Goal: Information Seeking & Learning: Learn about a topic

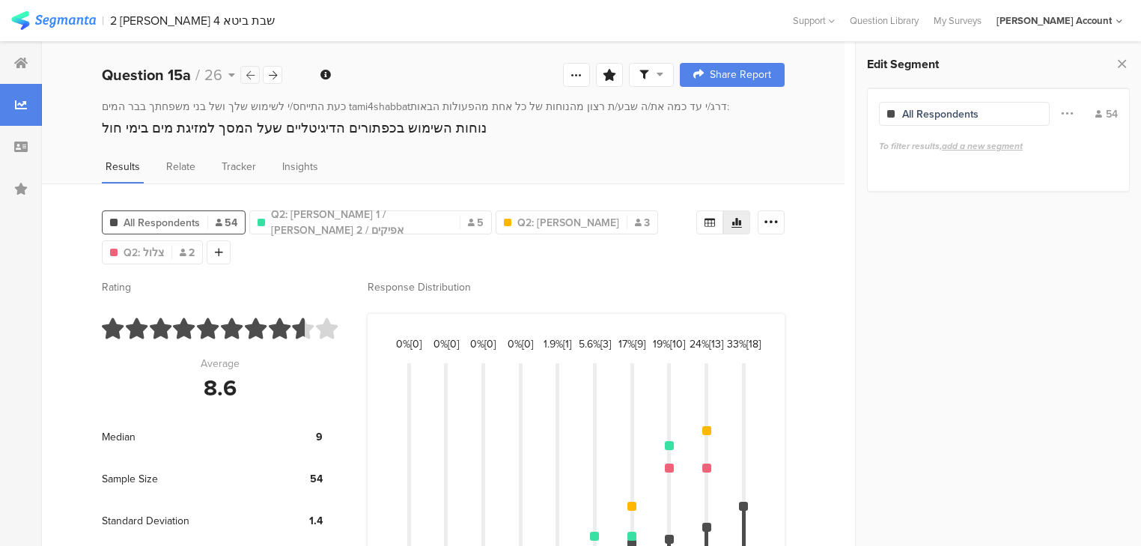
click at [250, 71] on icon at bounding box center [250, 75] width 8 height 10
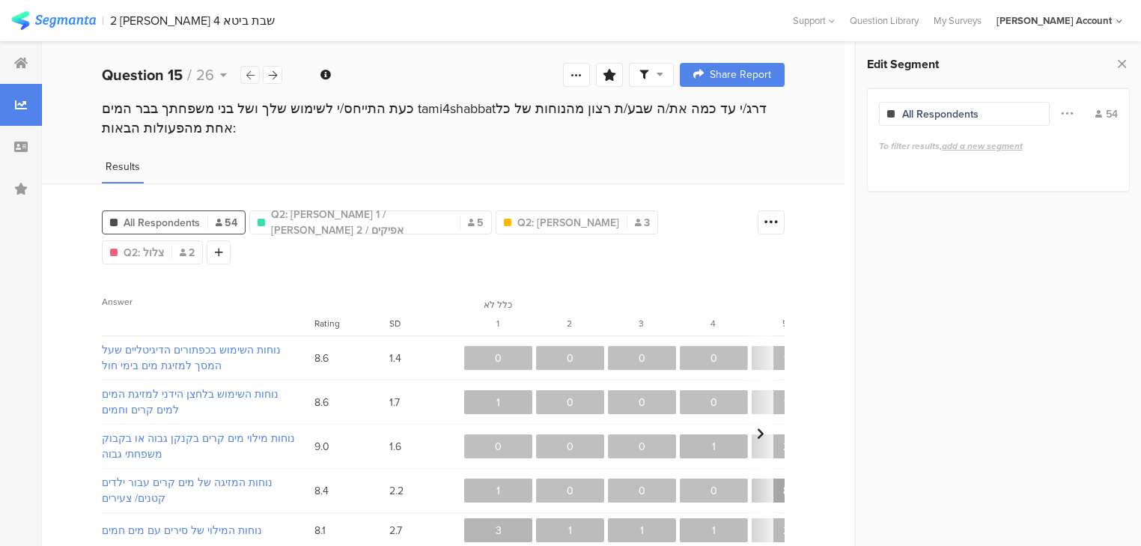
click at [250, 71] on icon at bounding box center [250, 75] width 8 height 10
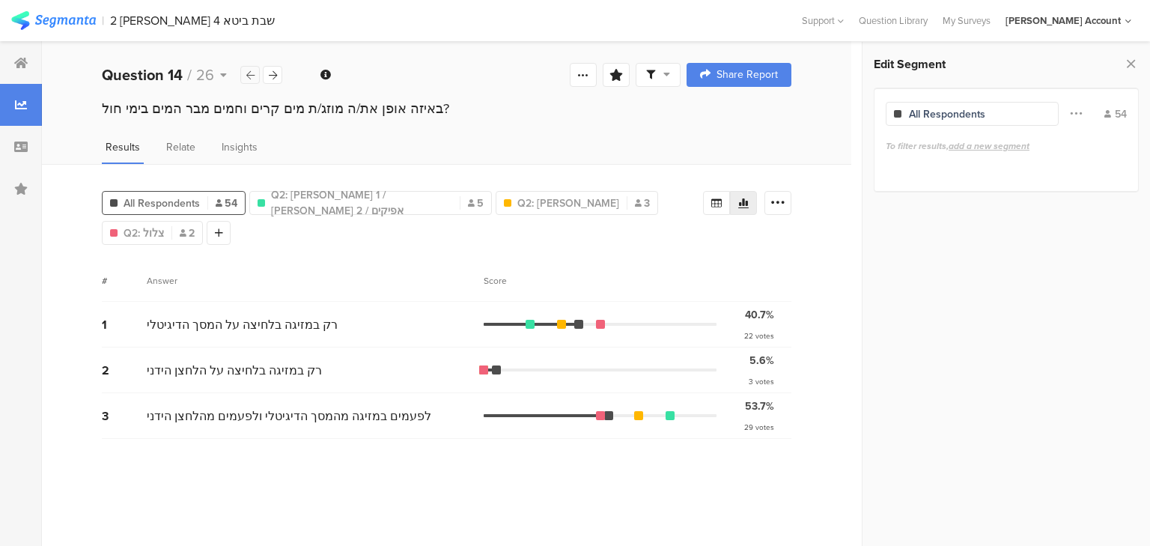
click at [250, 71] on icon at bounding box center [250, 75] width 8 height 10
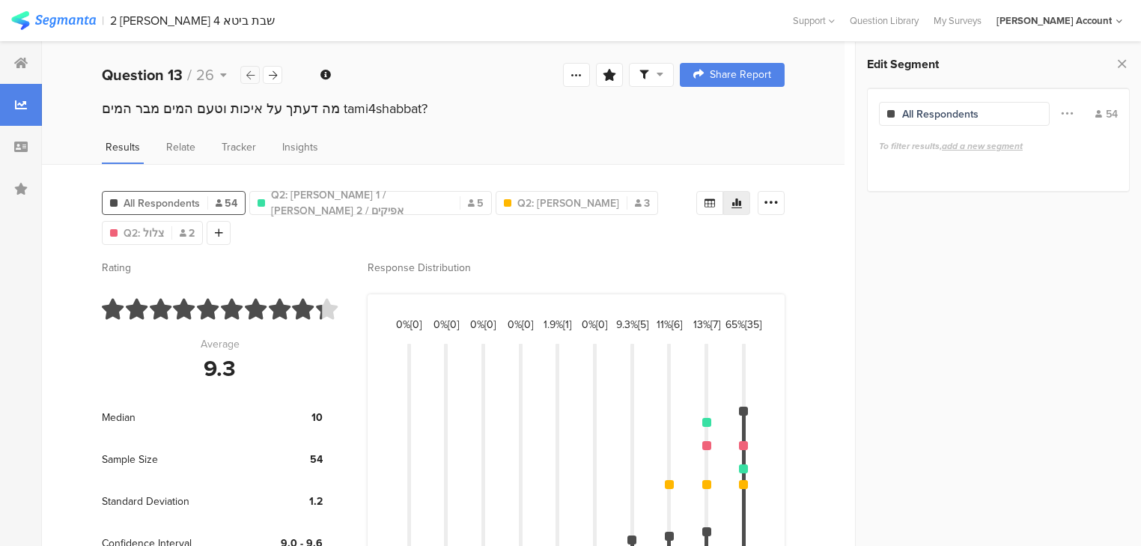
click at [250, 71] on icon at bounding box center [250, 75] width 8 height 10
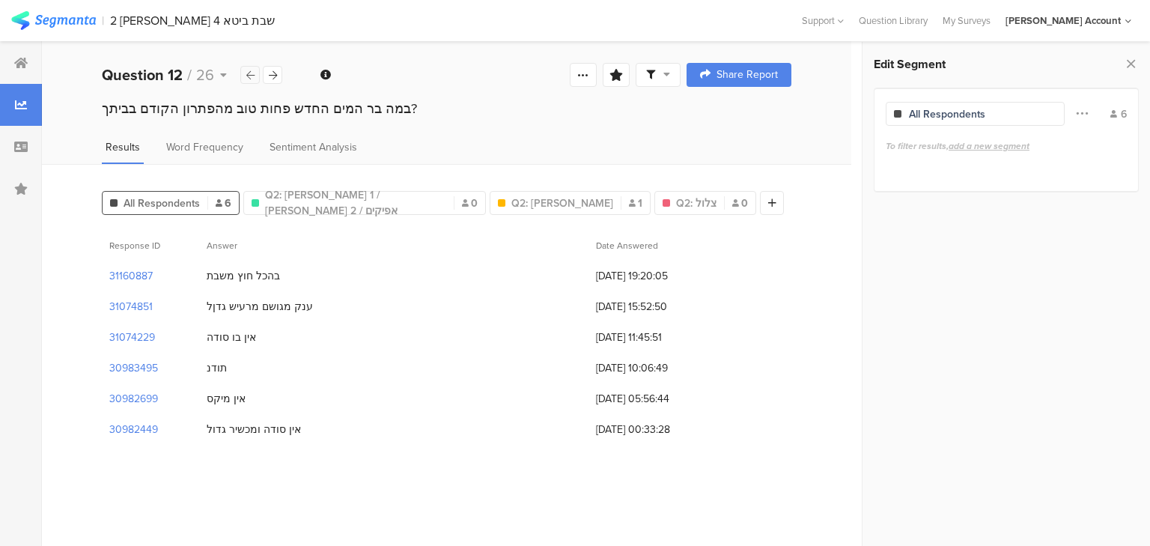
click at [250, 71] on icon at bounding box center [250, 75] width 8 height 10
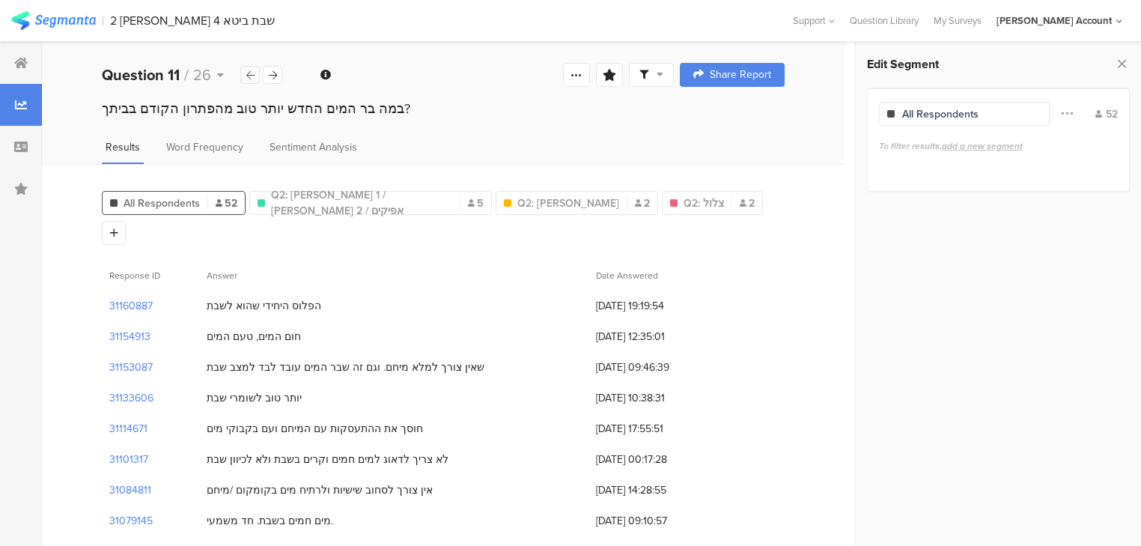
click at [247, 78] on icon at bounding box center [250, 75] width 8 height 10
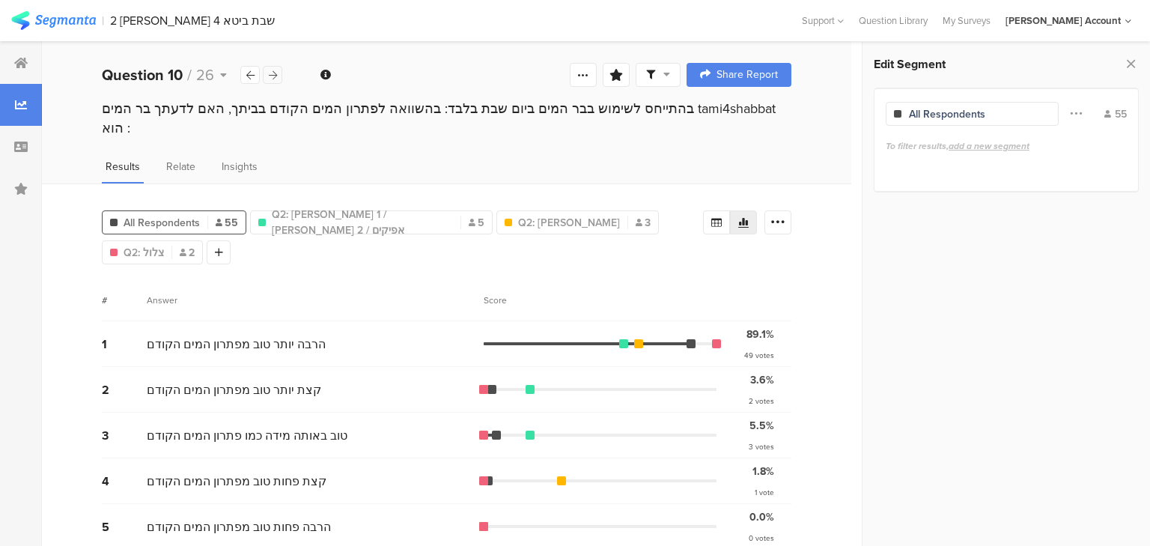
click at [272, 78] on icon at bounding box center [273, 75] width 8 height 10
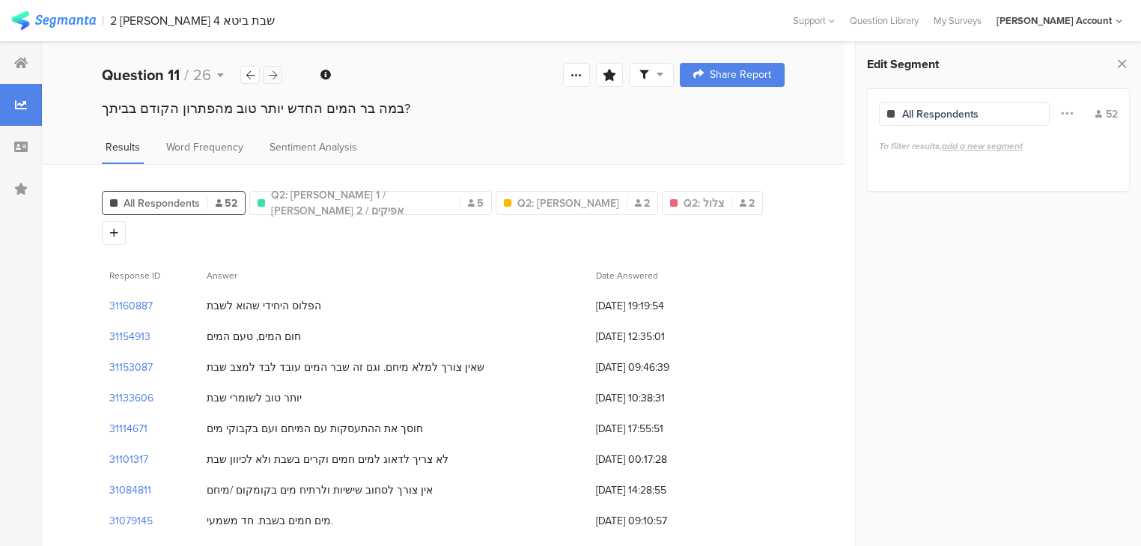
click at [272, 78] on icon at bounding box center [273, 75] width 8 height 10
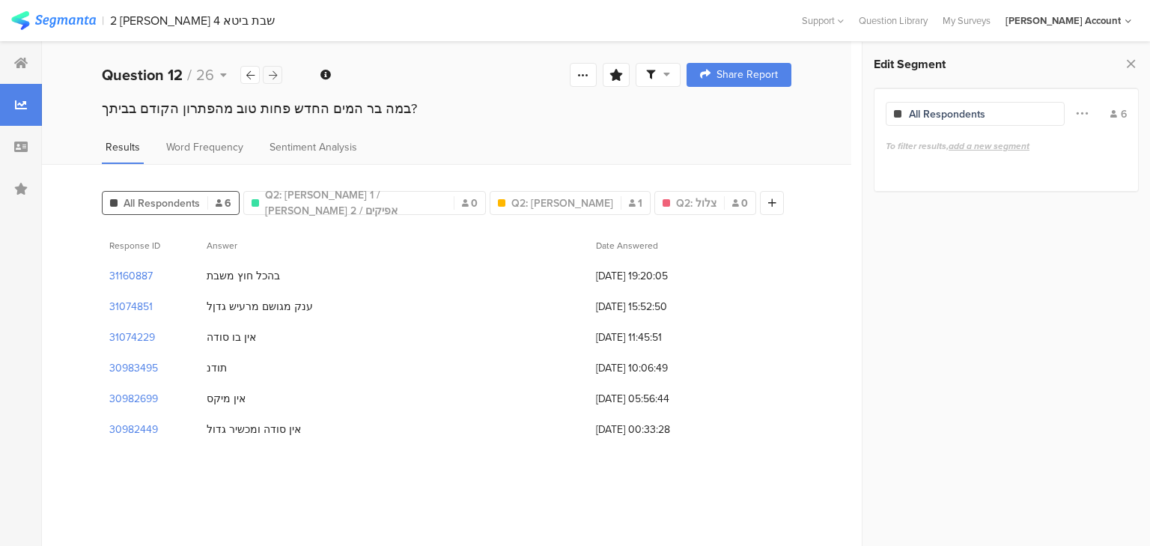
click at [272, 73] on icon at bounding box center [273, 75] width 8 height 10
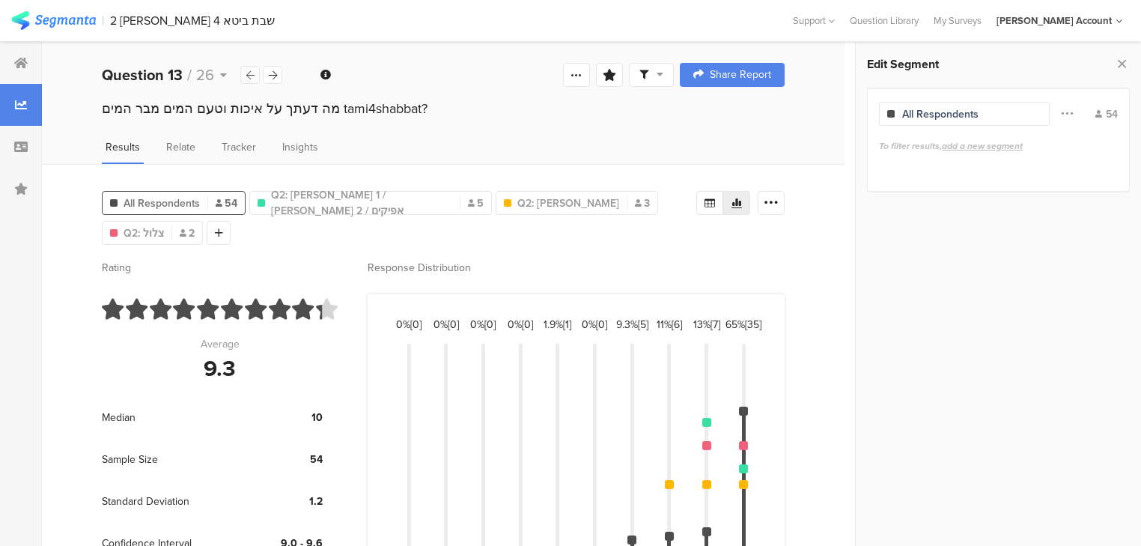
click at [248, 76] on icon at bounding box center [250, 75] width 8 height 10
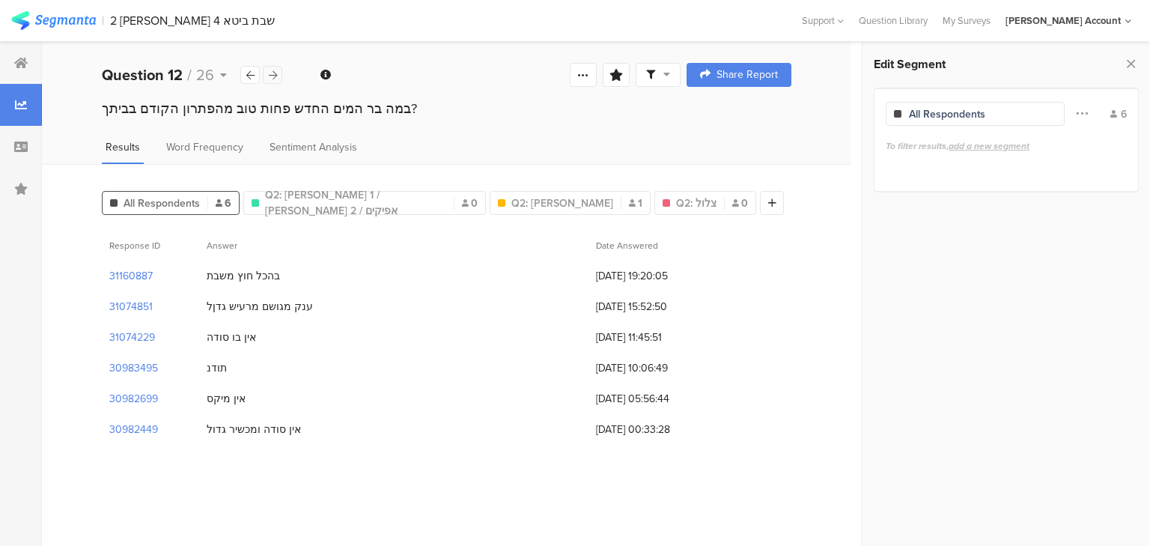
click at [269, 71] on icon at bounding box center [273, 75] width 8 height 10
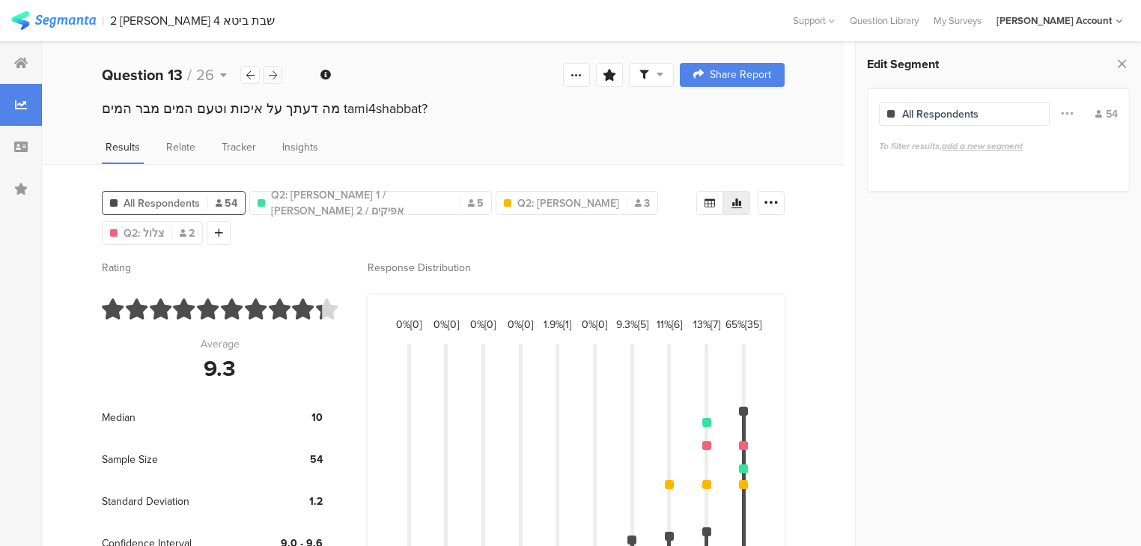
click at [269, 71] on icon at bounding box center [273, 75] width 8 height 10
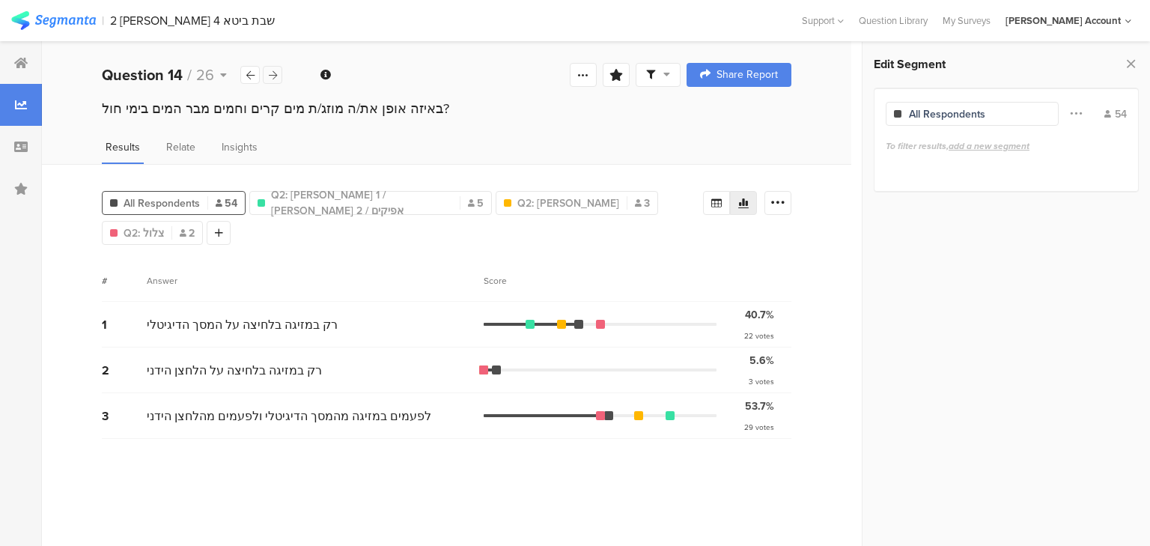
click at [269, 71] on icon at bounding box center [273, 75] width 8 height 10
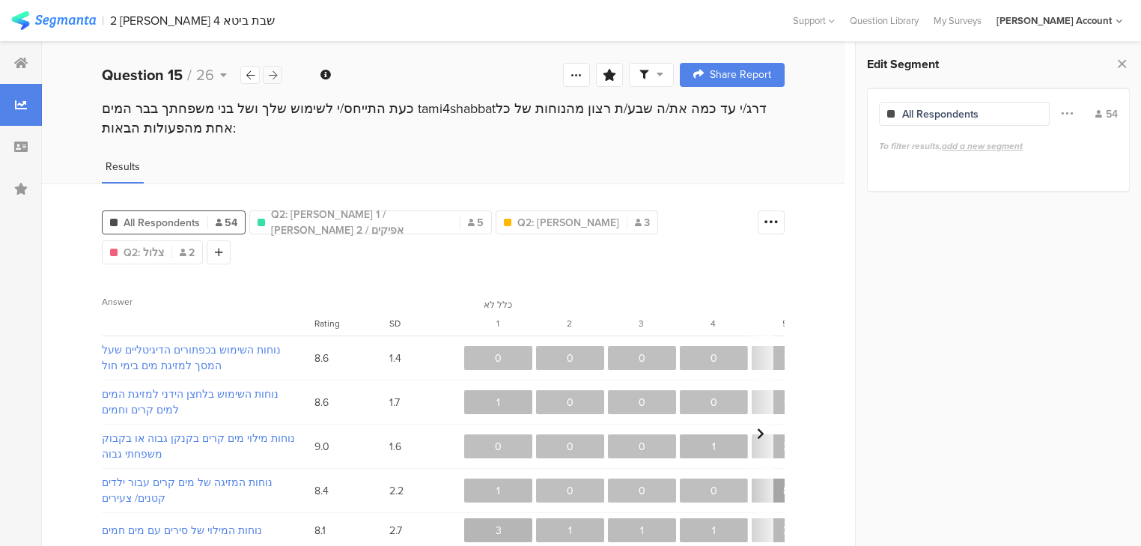
click at [269, 71] on icon at bounding box center [273, 75] width 8 height 10
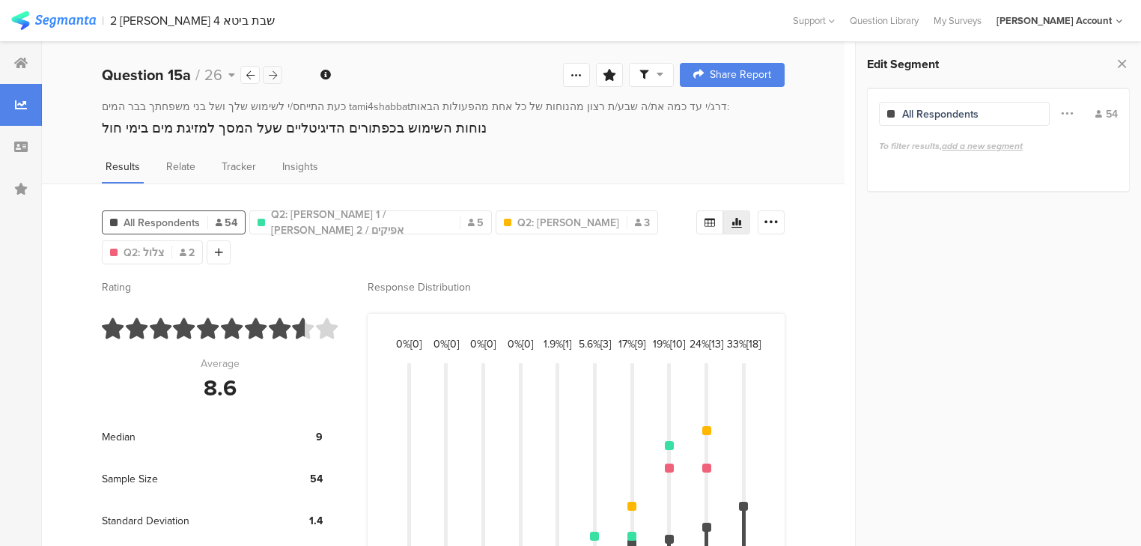
click at [269, 71] on icon at bounding box center [273, 75] width 8 height 10
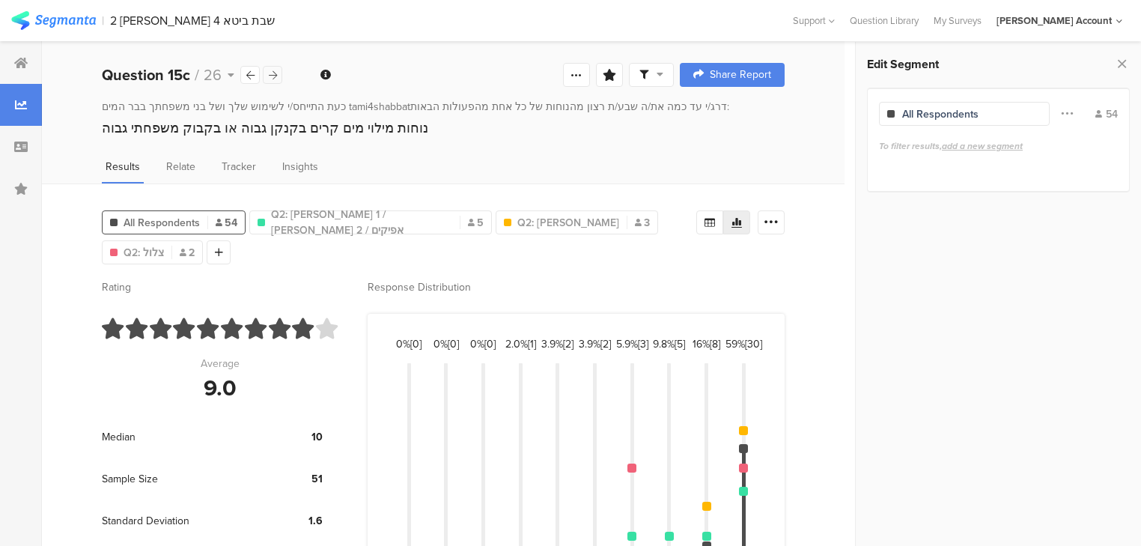
click at [269, 71] on icon at bounding box center [273, 75] width 8 height 10
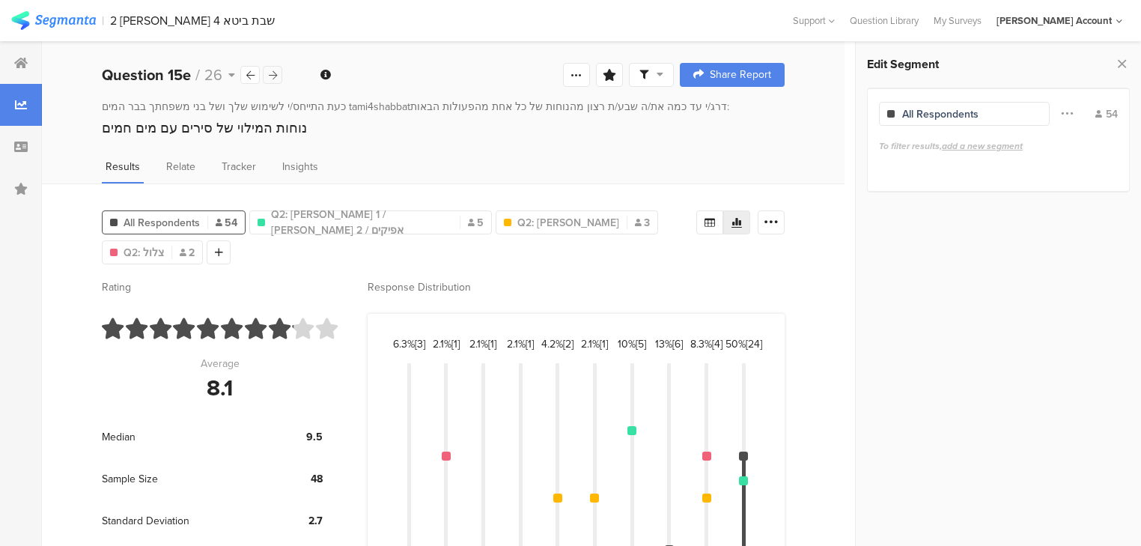
click at [269, 71] on icon at bounding box center [273, 75] width 8 height 10
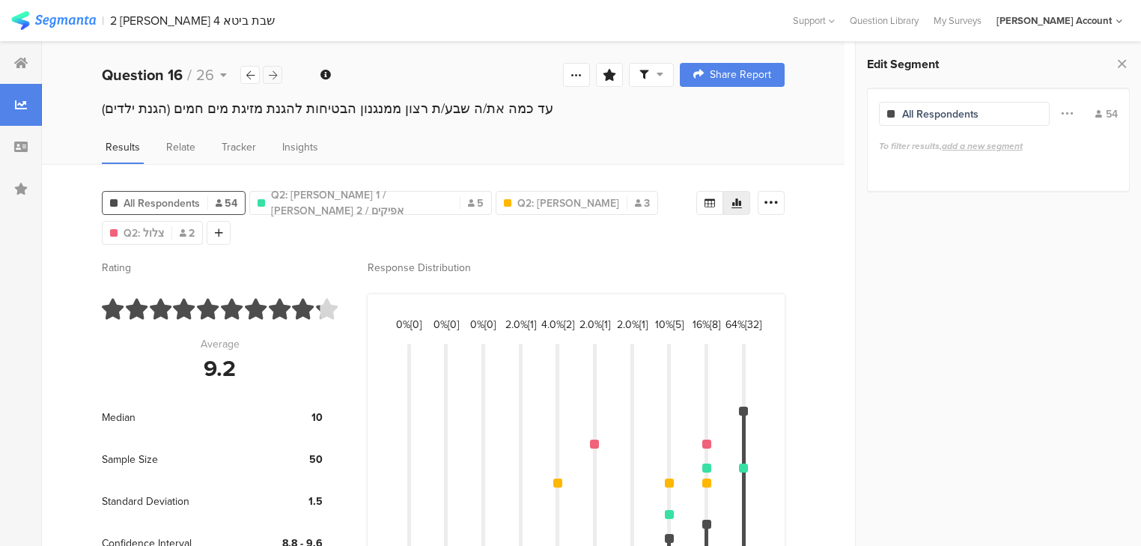
click at [269, 71] on icon at bounding box center [273, 75] width 8 height 10
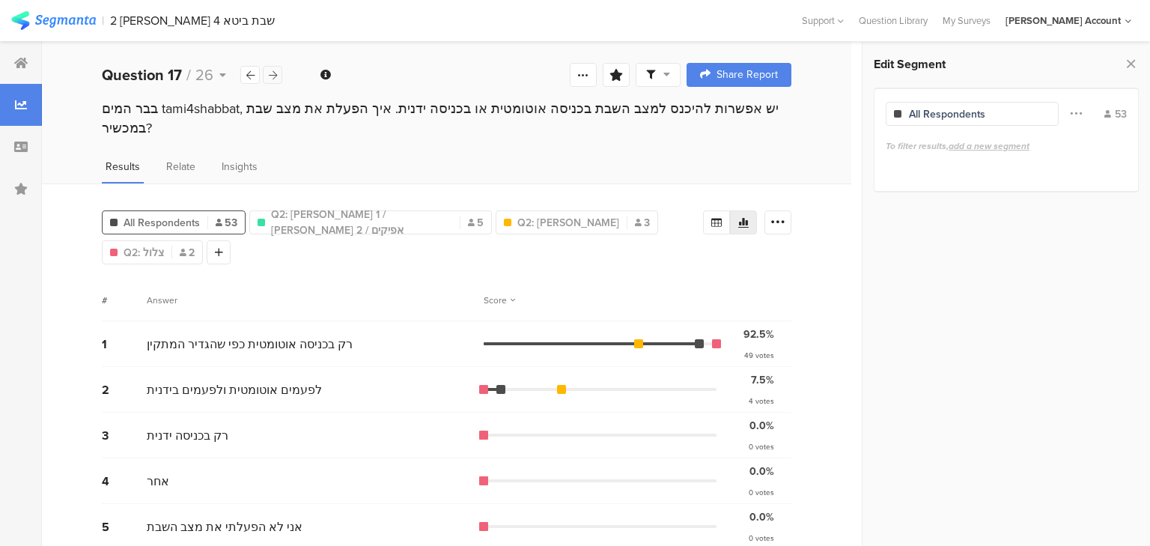
click at [269, 71] on icon at bounding box center [273, 75] width 8 height 10
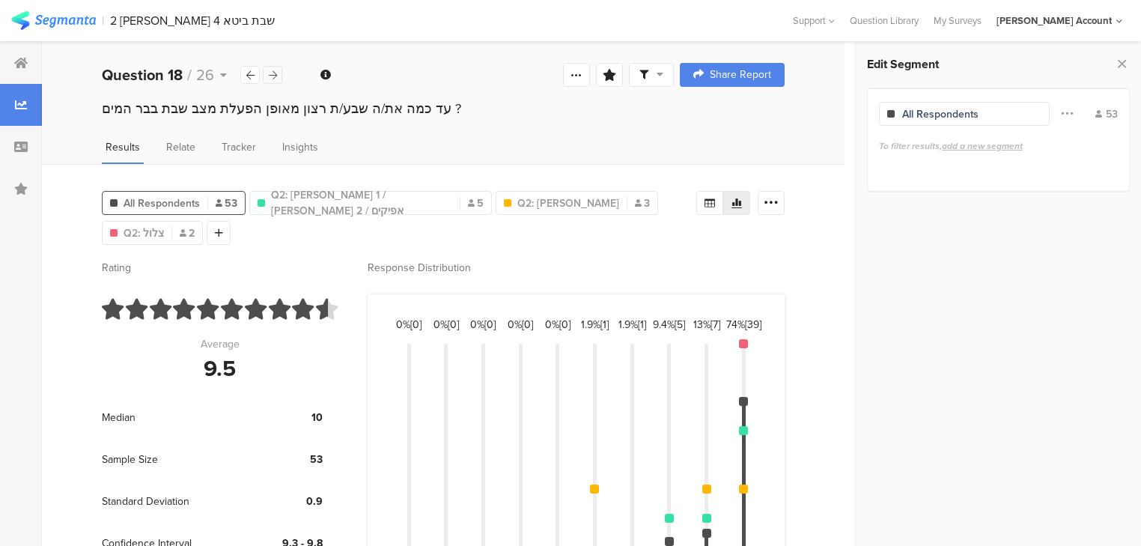
click at [269, 71] on icon at bounding box center [273, 75] width 8 height 10
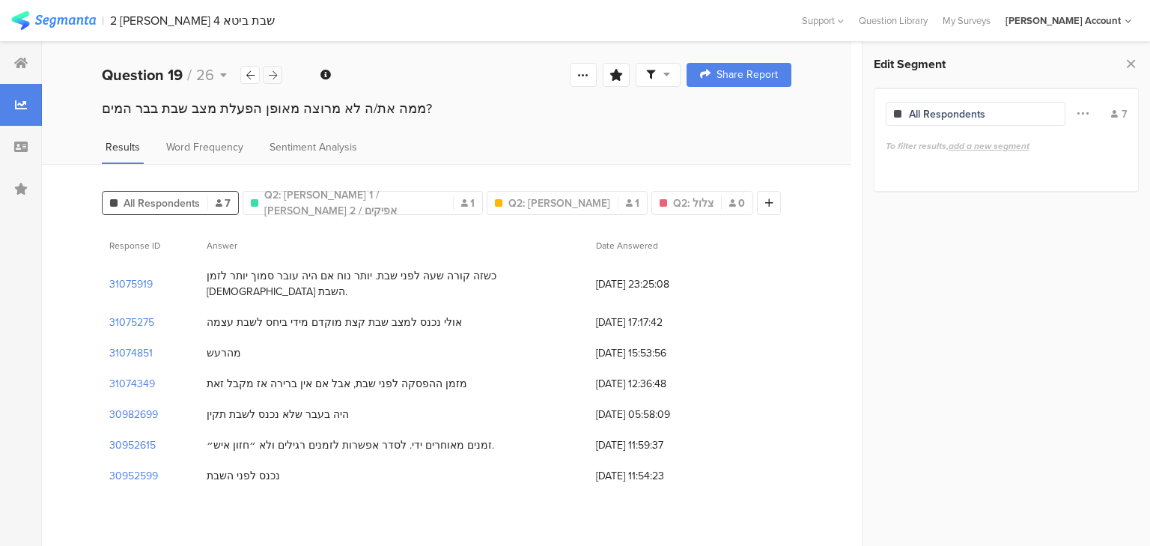
click at [269, 71] on icon at bounding box center [273, 75] width 8 height 10
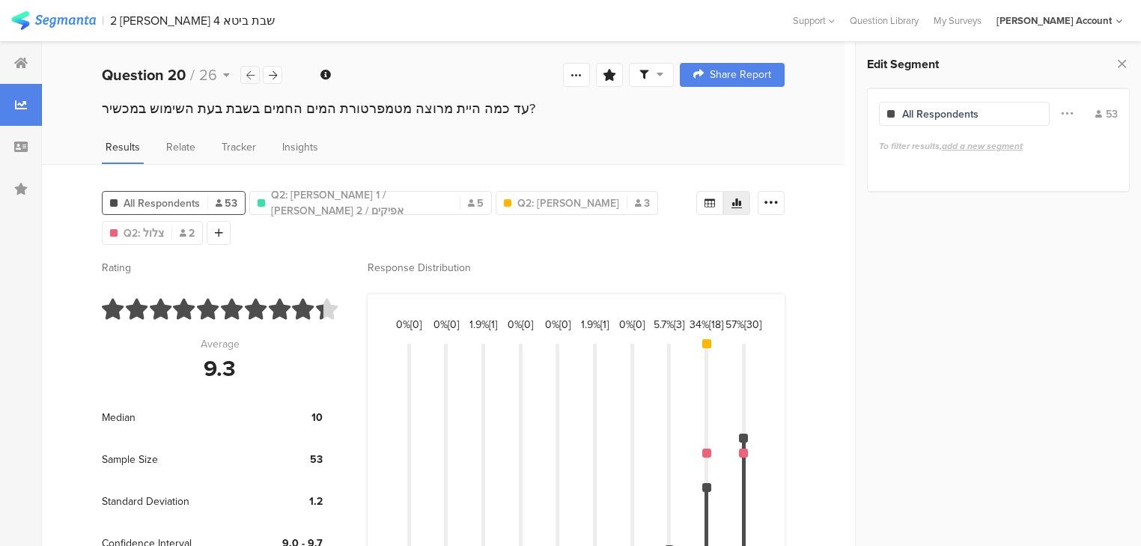
click at [250, 75] on icon at bounding box center [250, 75] width 8 height 10
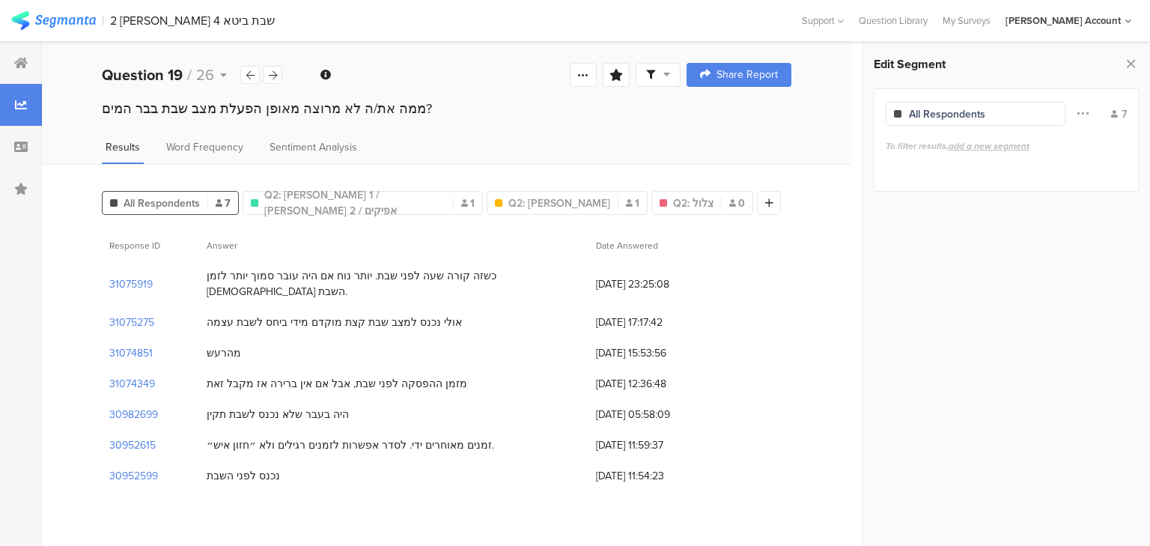
click at [229, 91] on div "Question 19 / 26 Question Type Long Answer Required This question was required …" at bounding box center [446, 75] width 809 height 48
click at [246, 76] on icon at bounding box center [250, 75] width 8 height 10
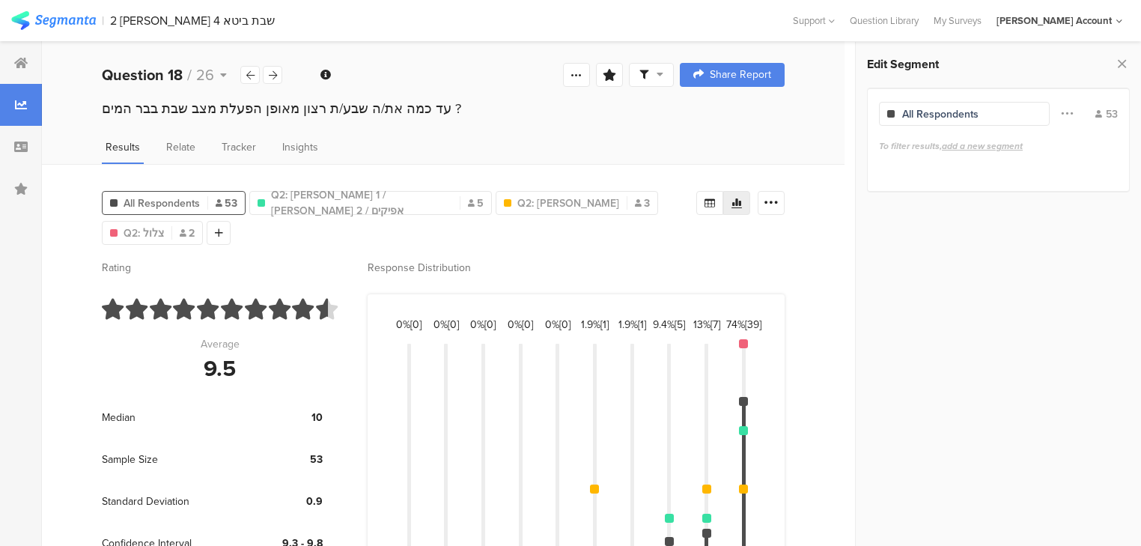
click at [1130, 63] on div "Edit Segment All Respondents Filter Conjunction And Or Segment Color 53 To filt…" at bounding box center [998, 126] width 285 height 169
click at [1123, 63] on icon at bounding box center [1122, 63] width 16 height 21
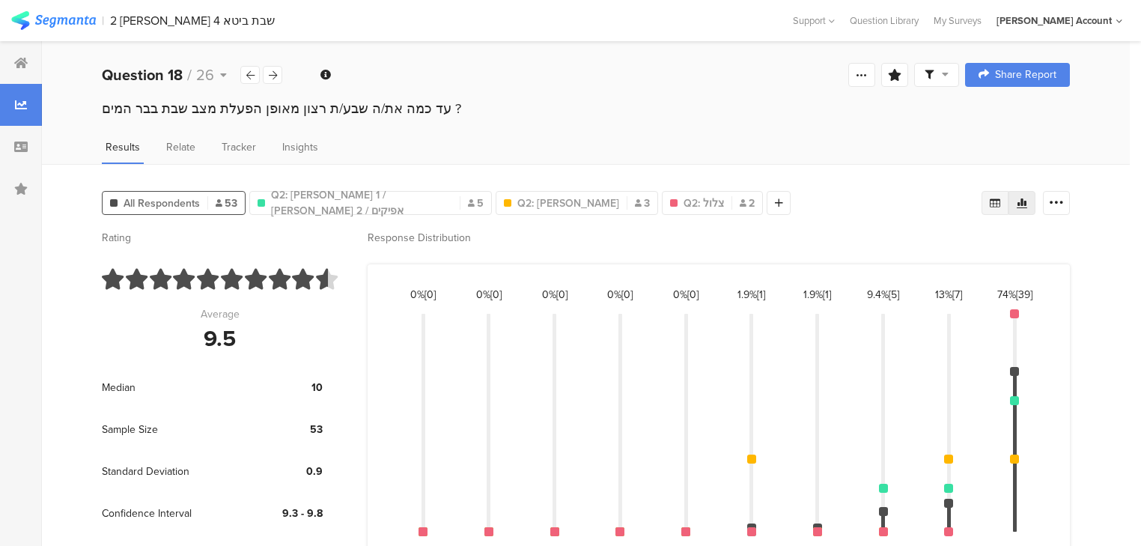
click at [1001, 204] on icon at bounding box center [995, 203] width 12 height 12
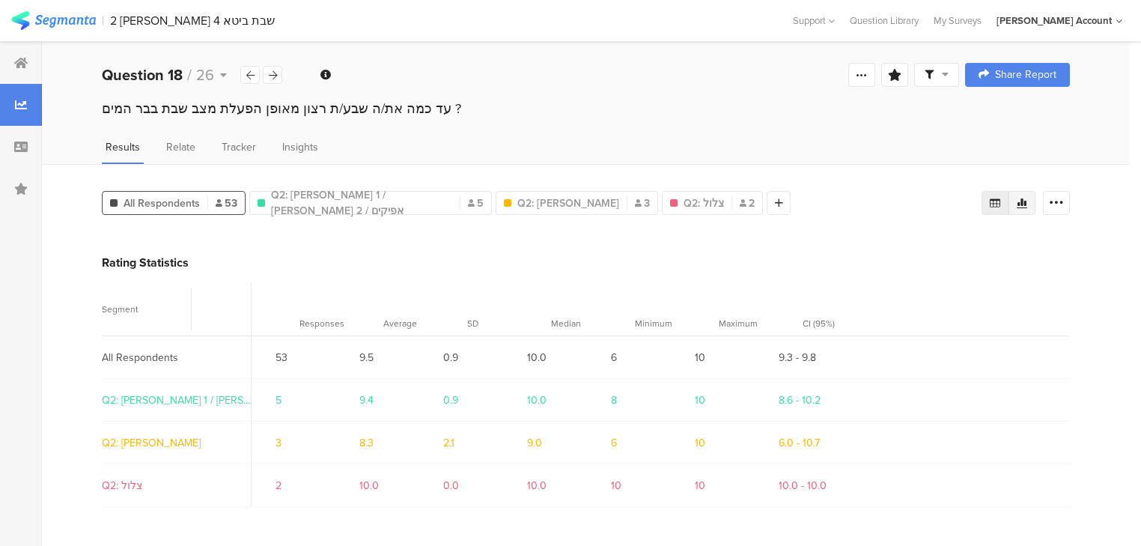
click at [1027, 204] on icon at bounding box center [1022, 203] width 10 height 10
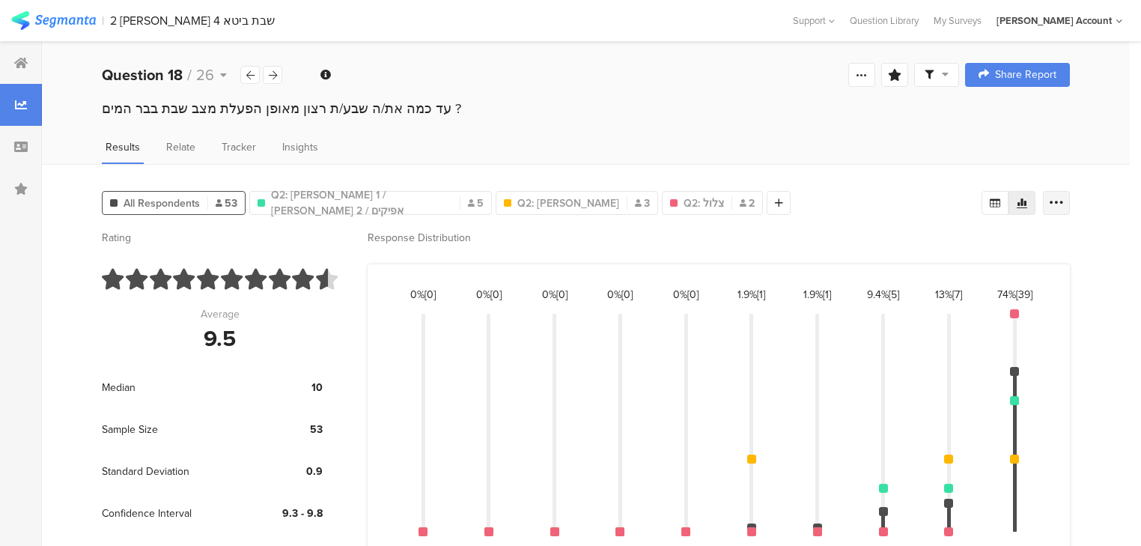
click at [1059, 198] on icon at bounding box center [1056, 202] width 15 height 15
click at [1051, 308] on span at bounding box center [1054, 308] width 22 height 12
click at [1086, 337] on div "All Respondents 53 Q2: נועם 1 / נועם 2 / אפיקים 5 Q2: הדס 3 Q2: צלול 2 Add Segm…" at bounding box center [586, 399] width 1088 height 471
click at [271, 78] on icon at bounding box center [273, 75] width 8 height 10
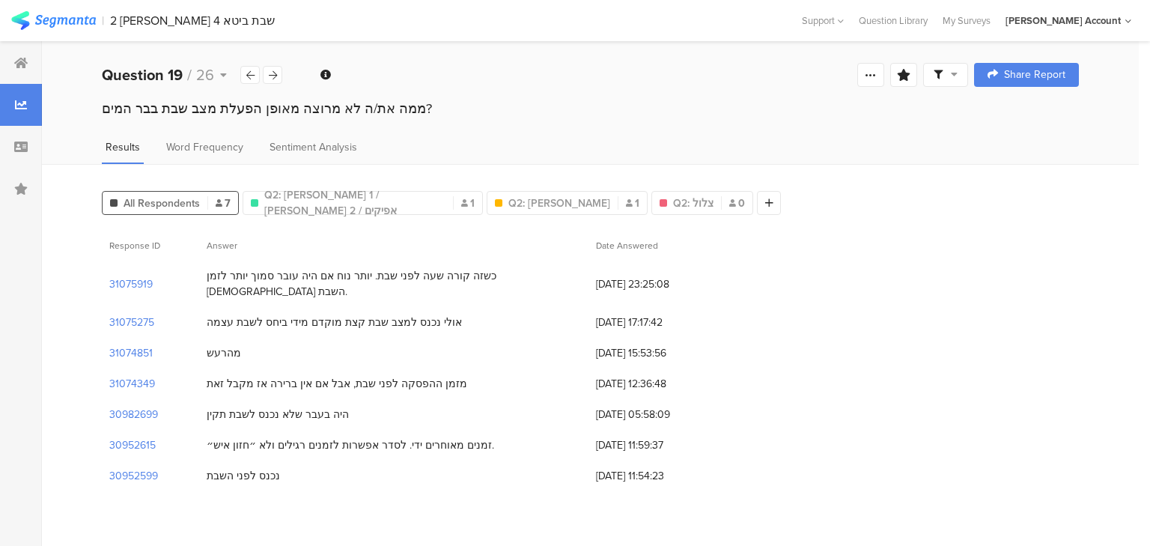
click at [370, 274] on div "כשזה קורה שעה לפני שבת. יותר נוח אם היה עובר סמוך יותר לזמן הכנסת השבת." at bounding box center [394, 283] width 374 height 31
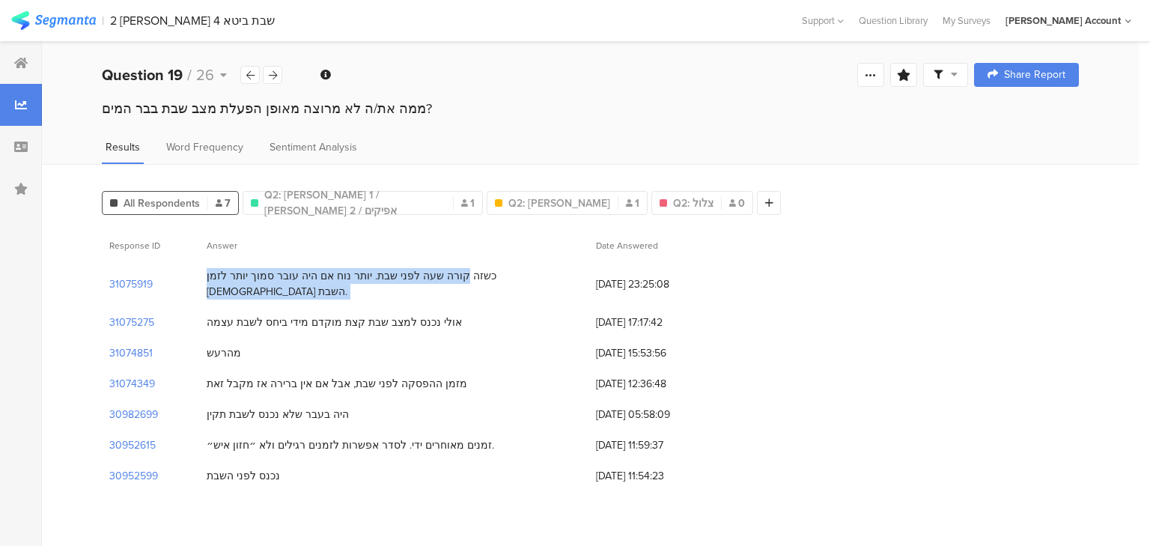
click at [370, 274] on div "כשזה קורה שעה לפני שבת. יותר נוח אם היה עובר סמוך יותר לזמן הכנסת השבת." at bounding box center [394, 283] width 374 height 31
copy div "כשזה קורה שעה לפני שבת. יותר נוח אם היה עובר סמוך יותר לזמן הכנסת השבת."
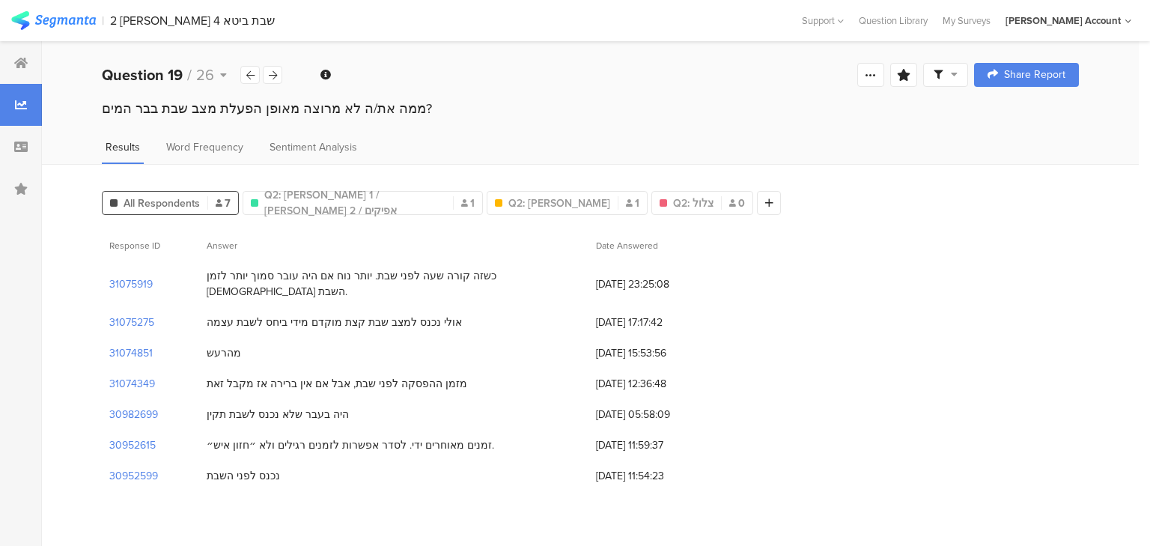
click at [306, 314] on div "אולי נכנס למצב שבת קצת מוקדם מידי ביחס לשבת עצמה" at bounding box center [334, 322] width 255 height 16
copy div "אולי נכנס למצב שבת קצת מוקדם מידי ביחס לשבת עצמה"
click at [275, 73] on icon at bounding box center [273, 75] width 8 height 10
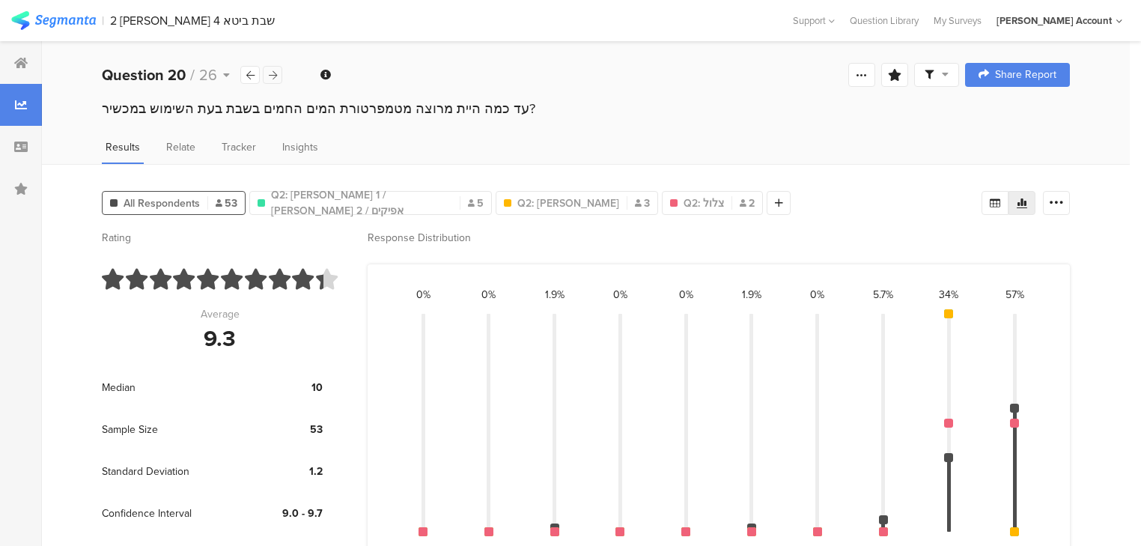
click at [275, 73] on icon at bounding box center [273, 75] width 8 height 10
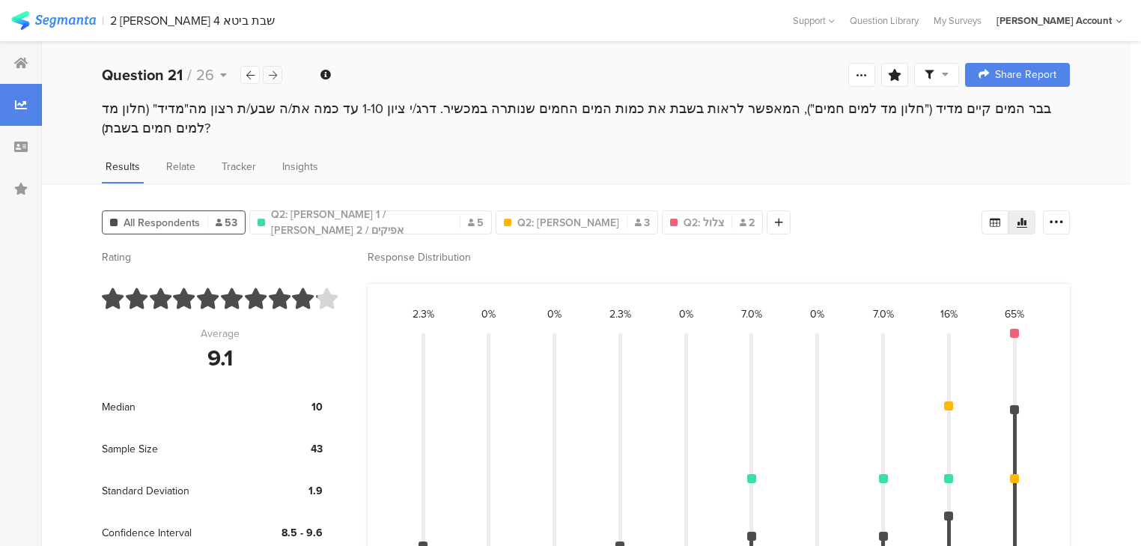
click at [275, 73] on icon at bounding box center [273, 75] width 8 height 10
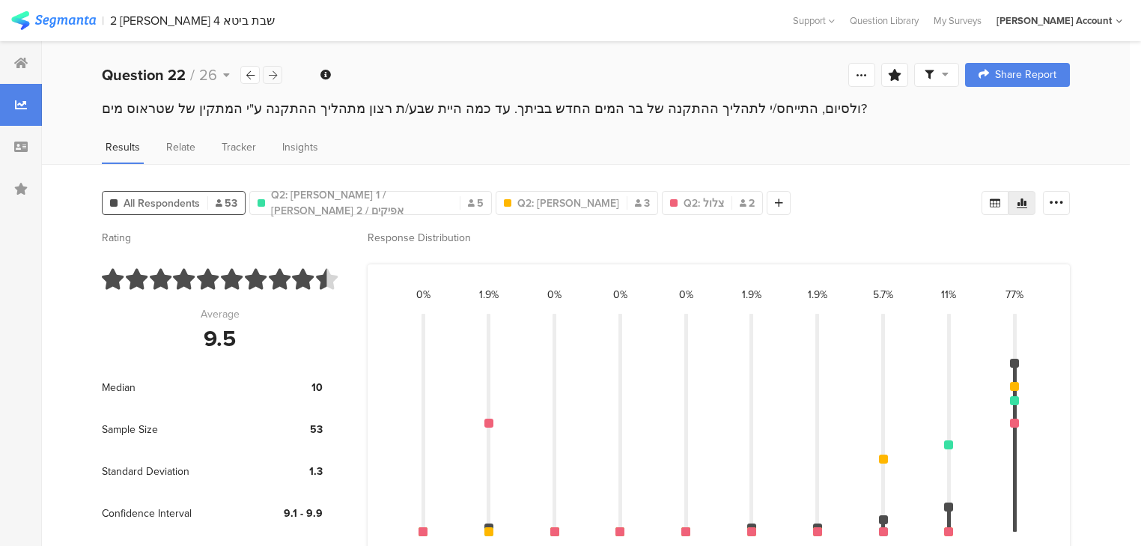
click at [275, 73] on icon at bounding box center [273, 75] width 8 height 10
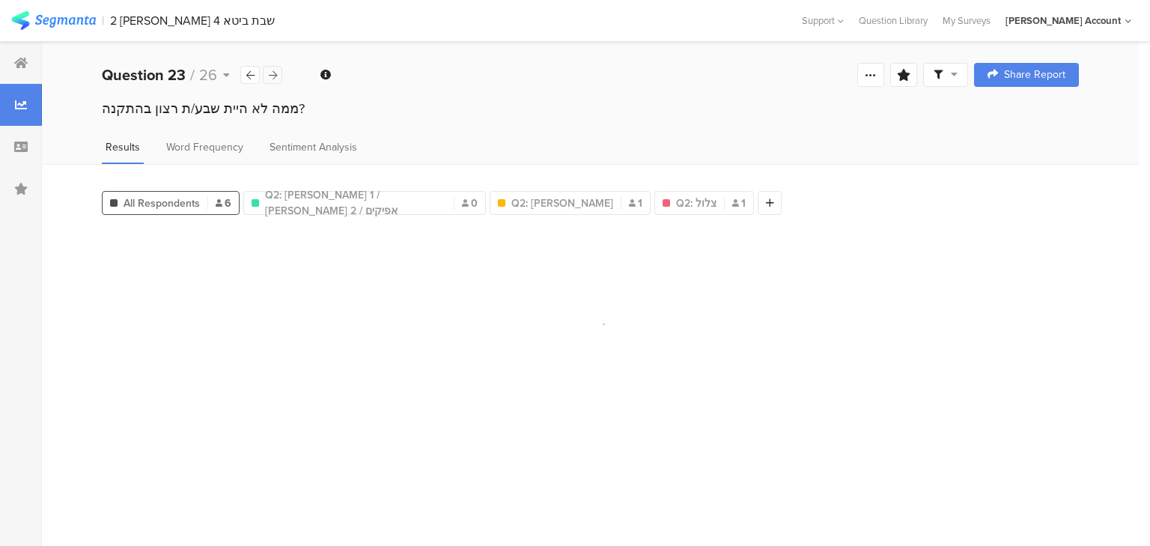
click at [275, 73] on icon at bounding box center [273, 75] width 8 height 10
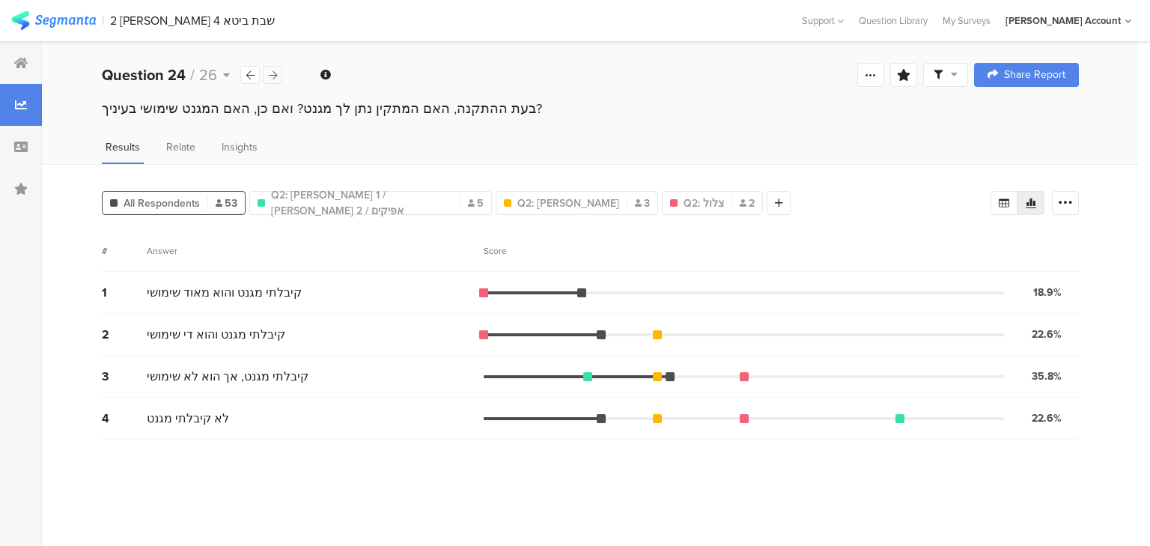
click at [275, 73] on icon at bounding box center [273, 75] width 8 height 10
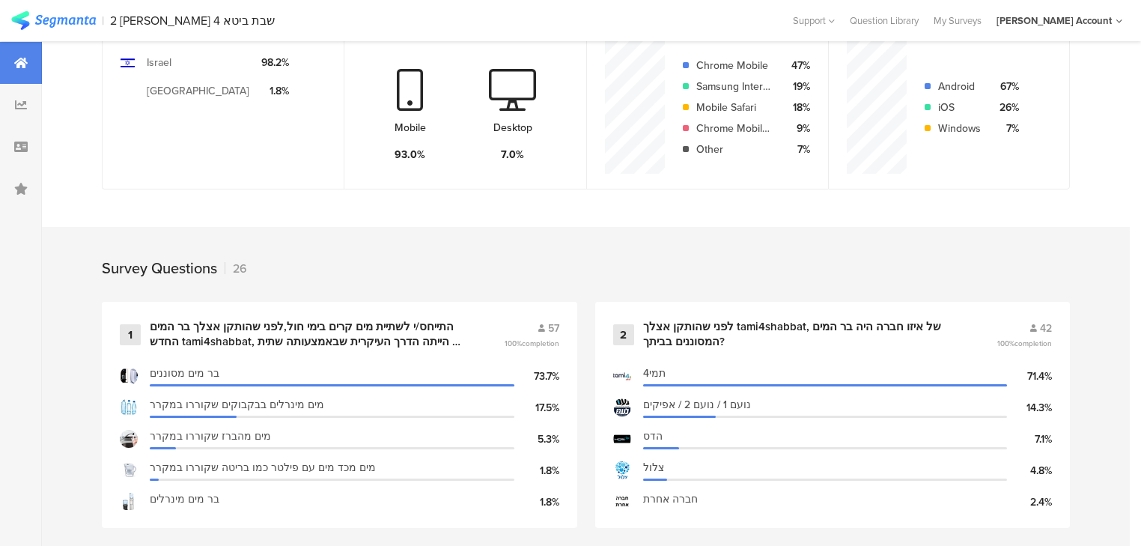
scroll to position [599, 0]
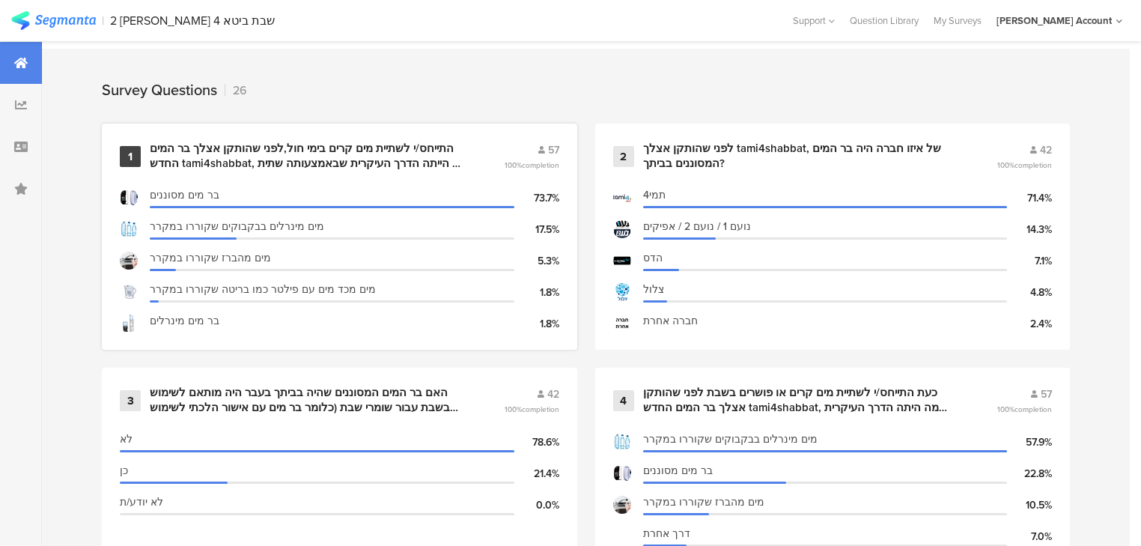
click at [272, 159] on div "התייחס/י לשתיית מים קרים בימי חול,לפני שהותקן אצלך בר המים החדש tami4shabbat, מ…" at bounding box center [309, 155] width 318 height 29
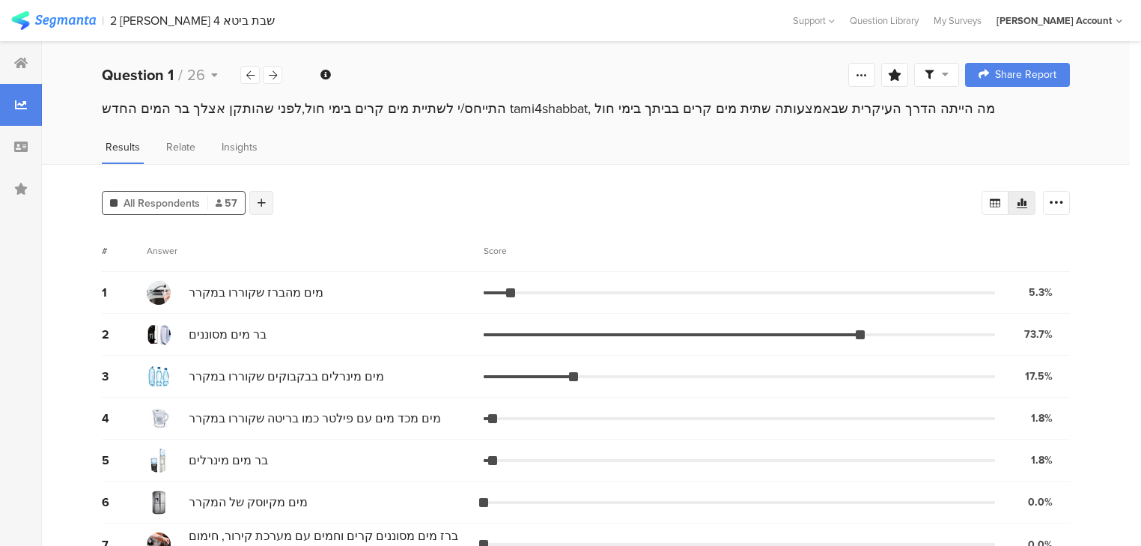
click at [258, 207] on div at bounding box center [261, 203] width 24 height 24
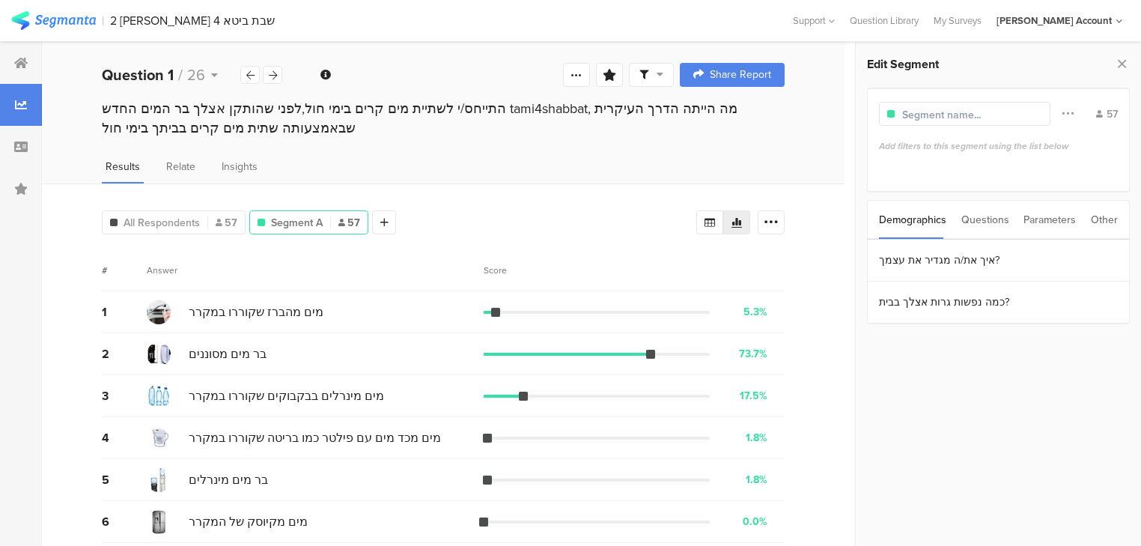
click at [979, 222] on div "Questions" at bounding box center [985, 220] width 48 height 38
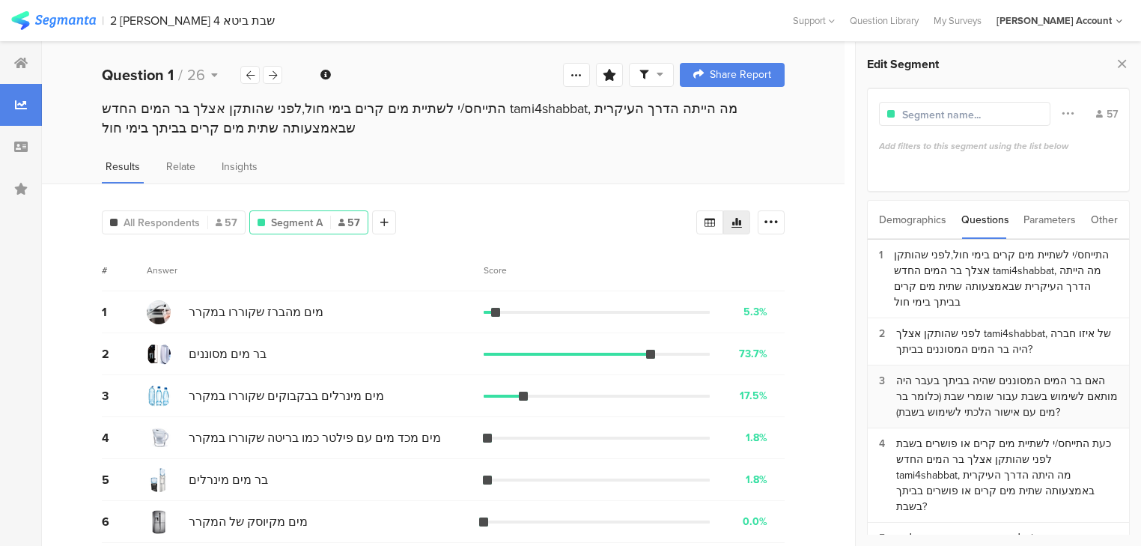
click at [1035, 406] on div "האם בר המים המסוננים שהיה בביתך בעבר היה מותאם לשימוש בשבת עבור שומרי שבת (כלומ…" at bounding box center [1007, 396] width 222 height 47
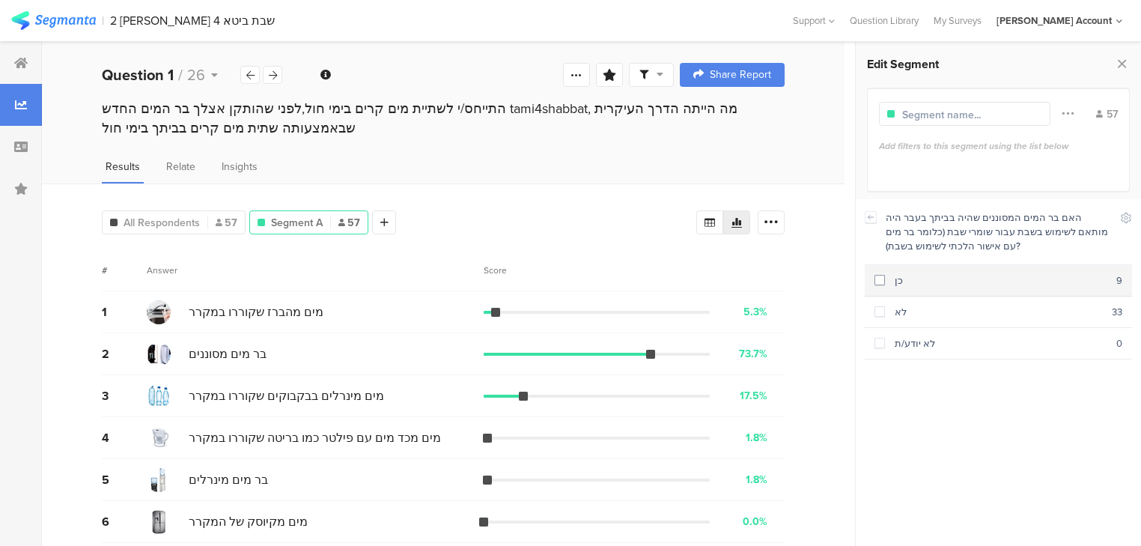
click at [916, 287] on section "כן 9" at bounding box center [998, 280] width 267 height 31
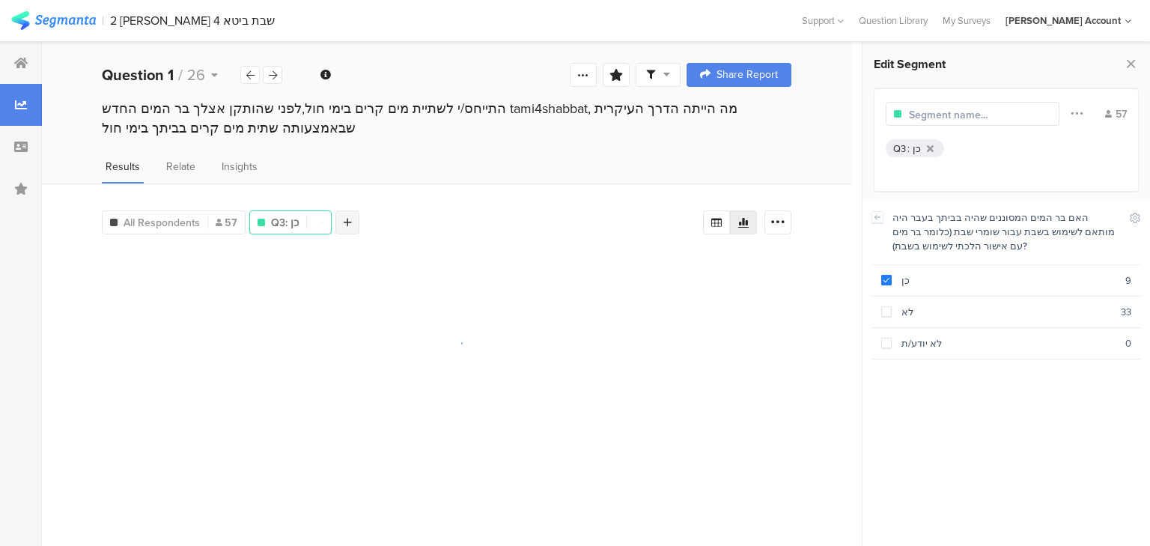
click at [350, 217] on icon at bounding box center [348, 222] width 8 height 10
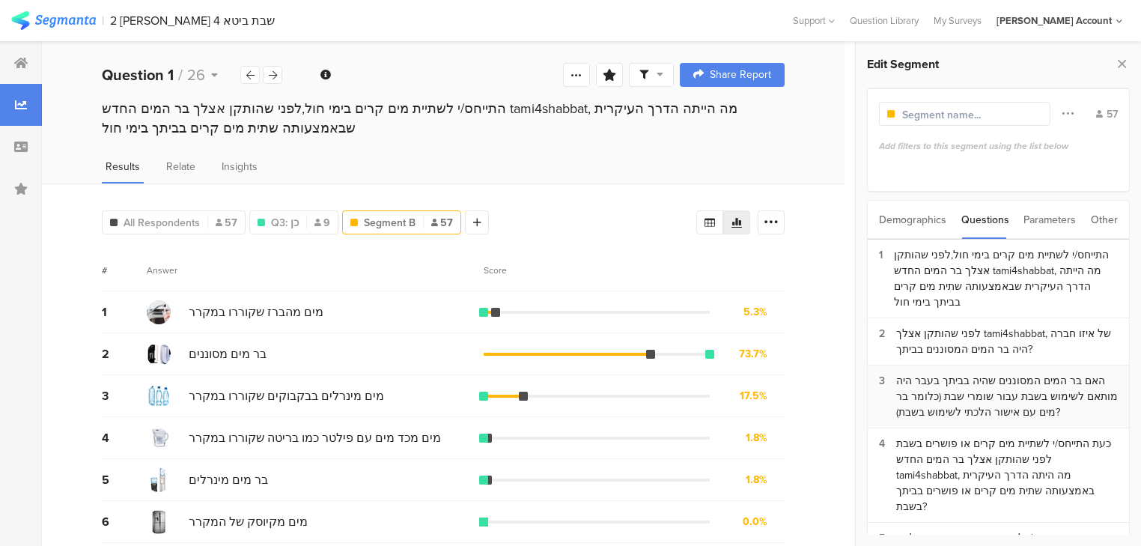
click at [975, 392] on div "האם בר המים המסוננים שהיה בביתך בעבר היה מותאם לשימוש בשבת עבור שומרי שבת (כלומ…" at bounding box center [1007, 396] width 222 height 47
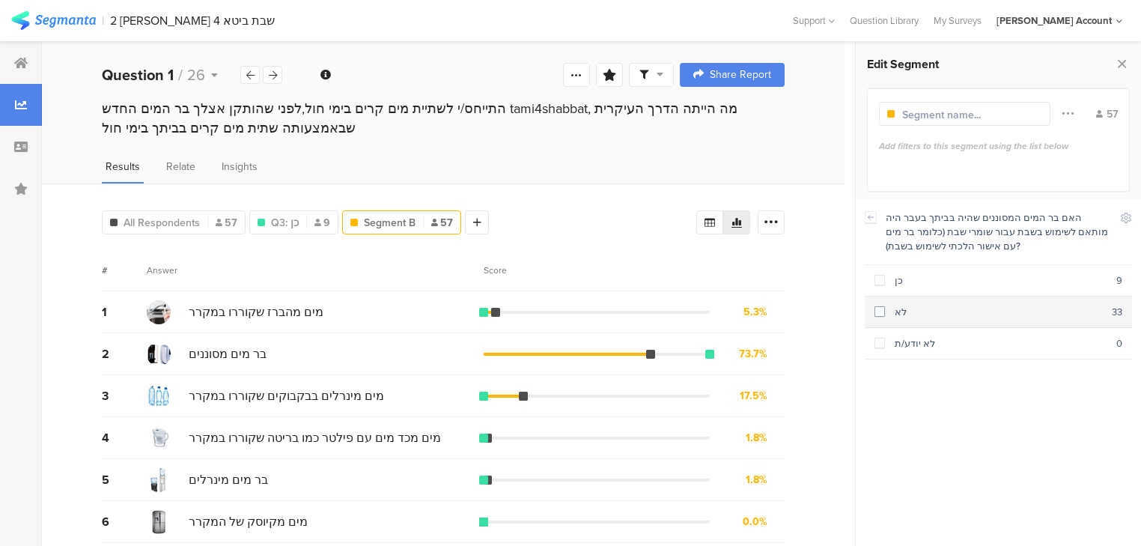
click at [889, 309] on div "לא" at bounding box center [998, 312] width 227 height 14
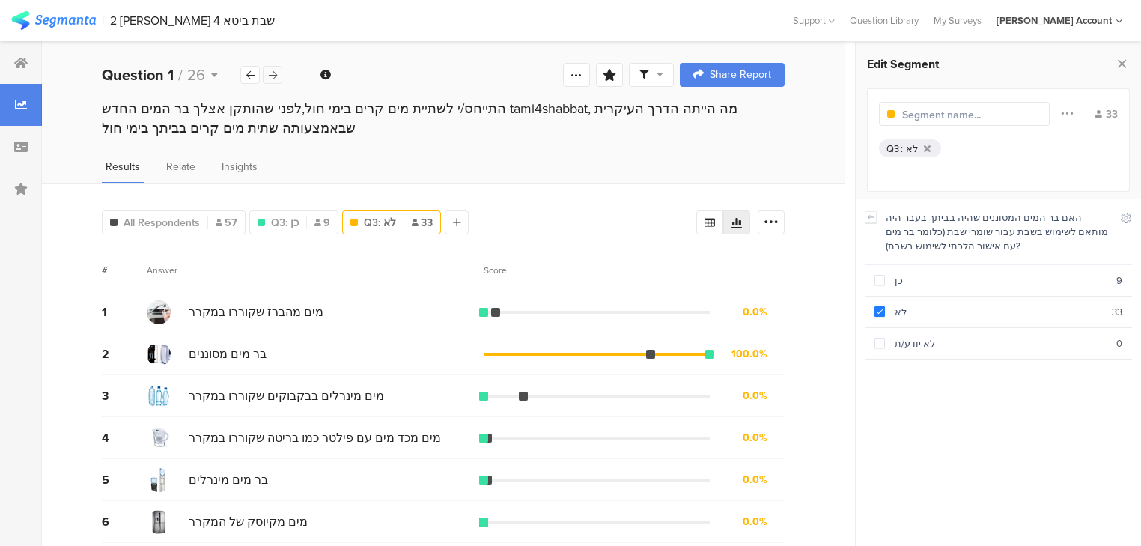
click at [276, 78] on icon at bounding box center [273, 75] width 8 height 10
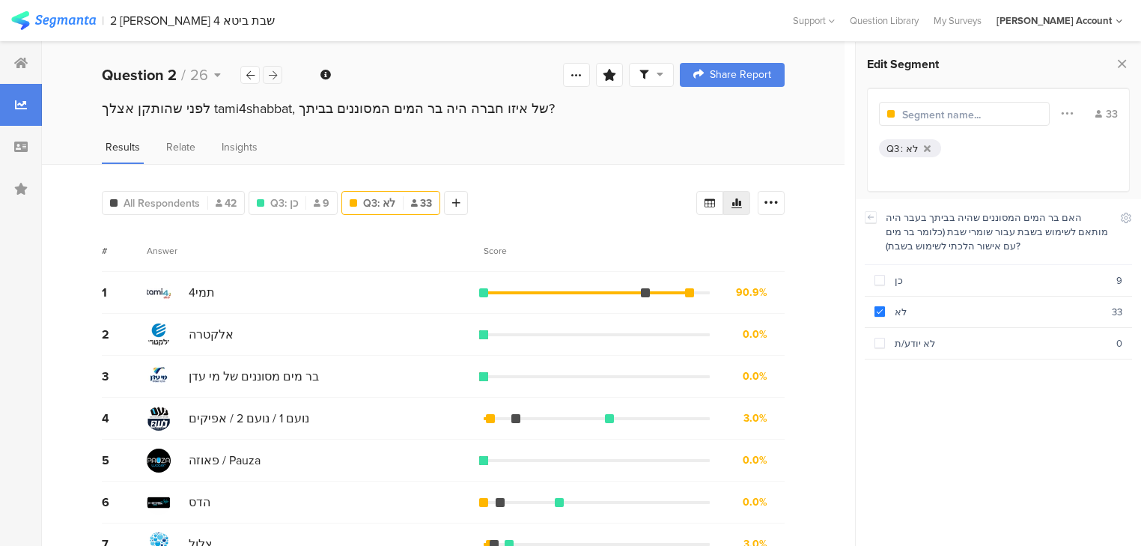
click at [272, 75] on icon at bounding box center [273, 75] width 8 height 10
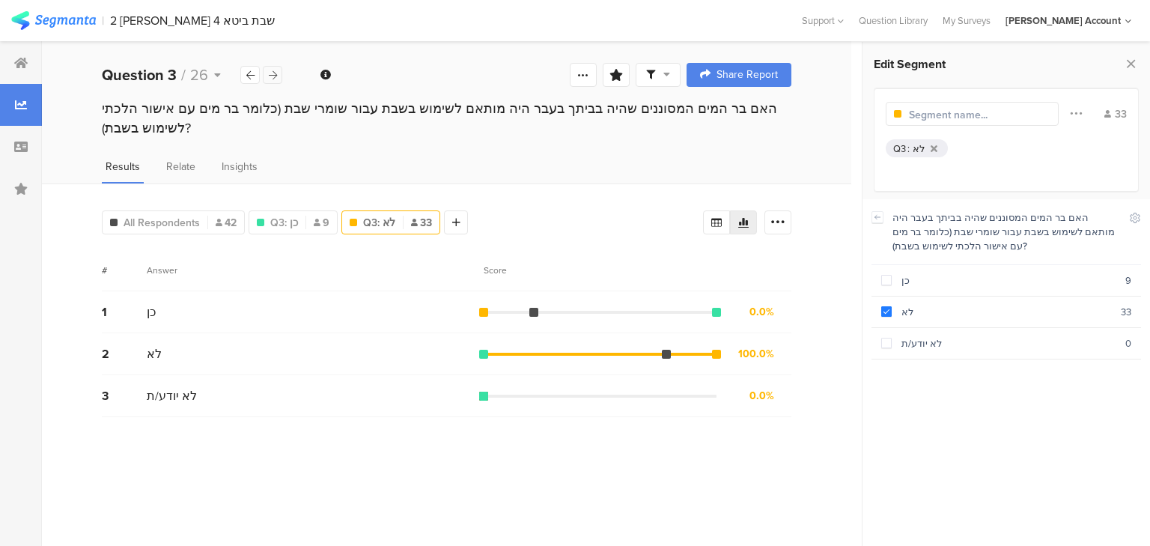
click at [272, 75] on icon at bounding box center [273, 75] width 8 height 10
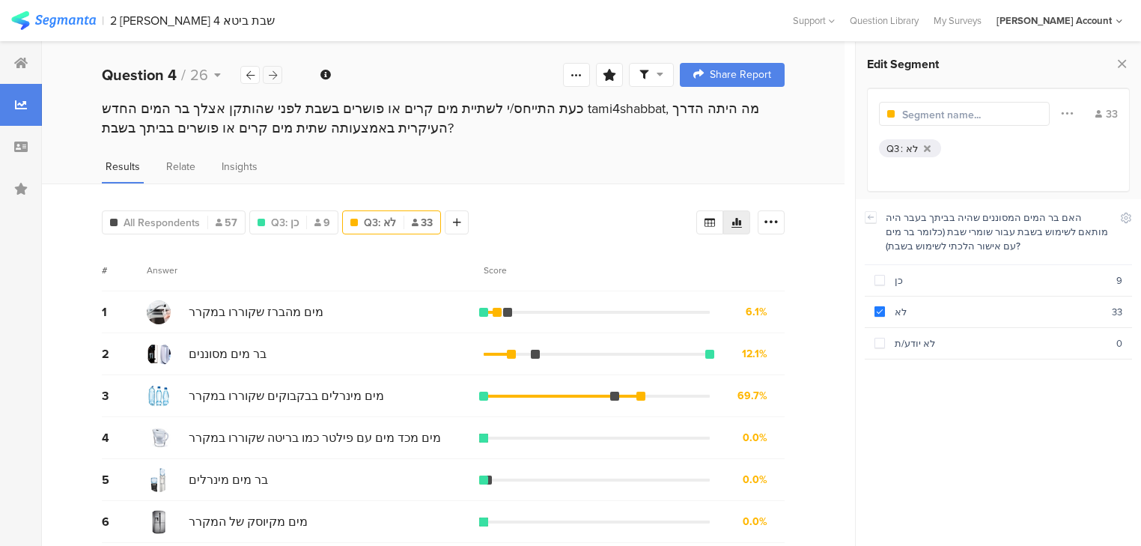
click at [272, 75] on icon at bounding box center [273, 75] width 8 height 10
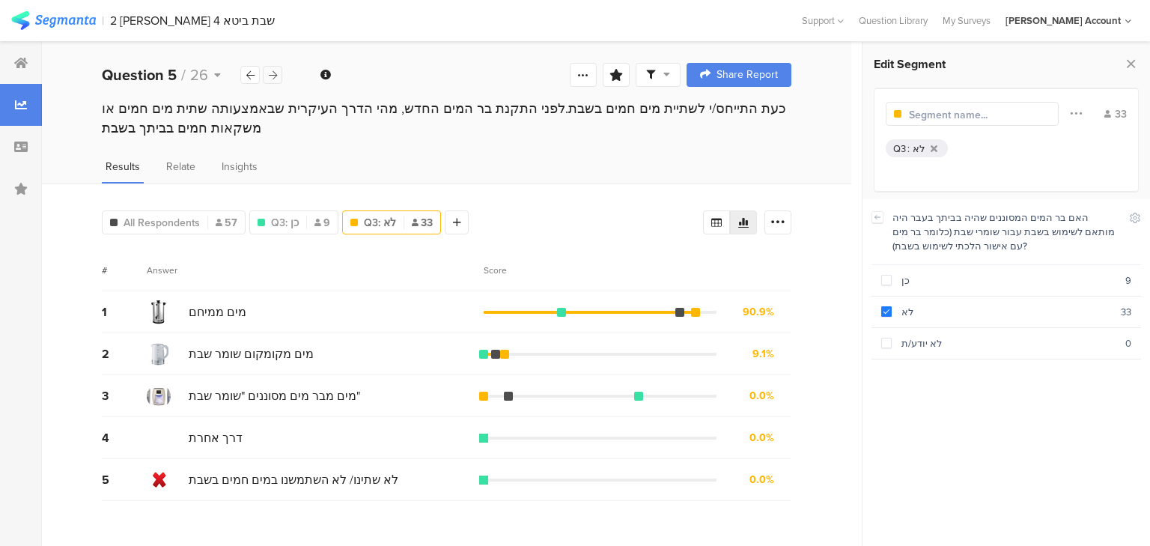
click at [272, 75] on icon at bounding box center [273, 75] width 8 height 10
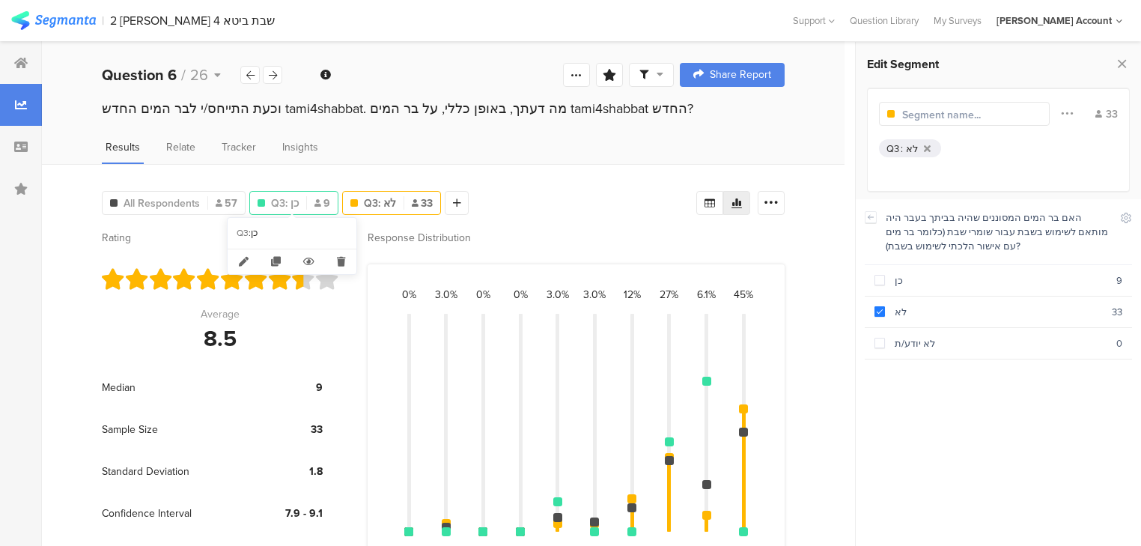
click at [290, 198] on span "Q3: כן" at bounding box center [285, 203] width 28 height 16
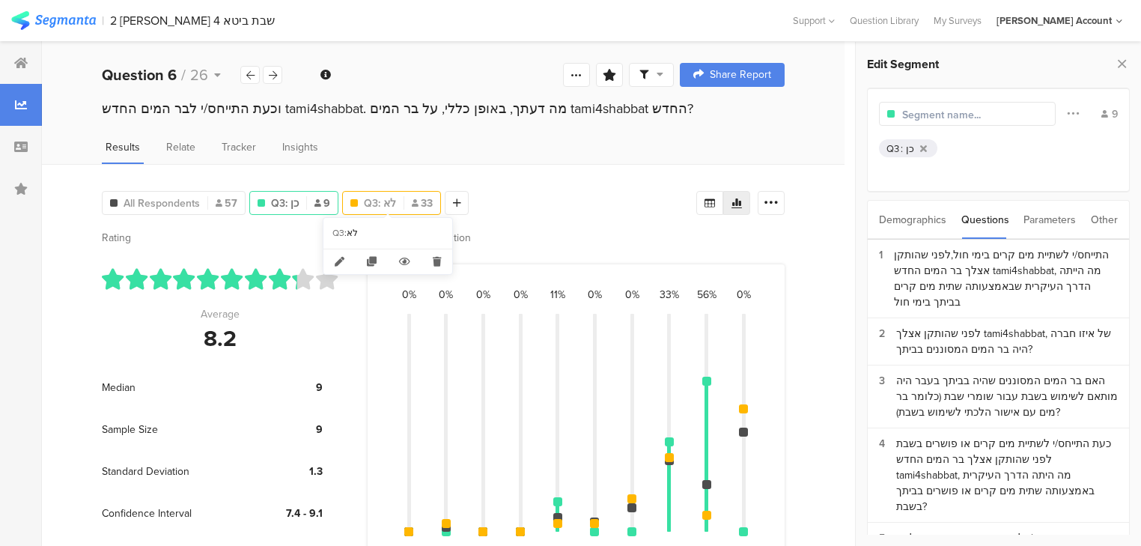
click at [396, 207] on div "Q3: לא 33" at bounding box center [391, 203] width 97 height 16
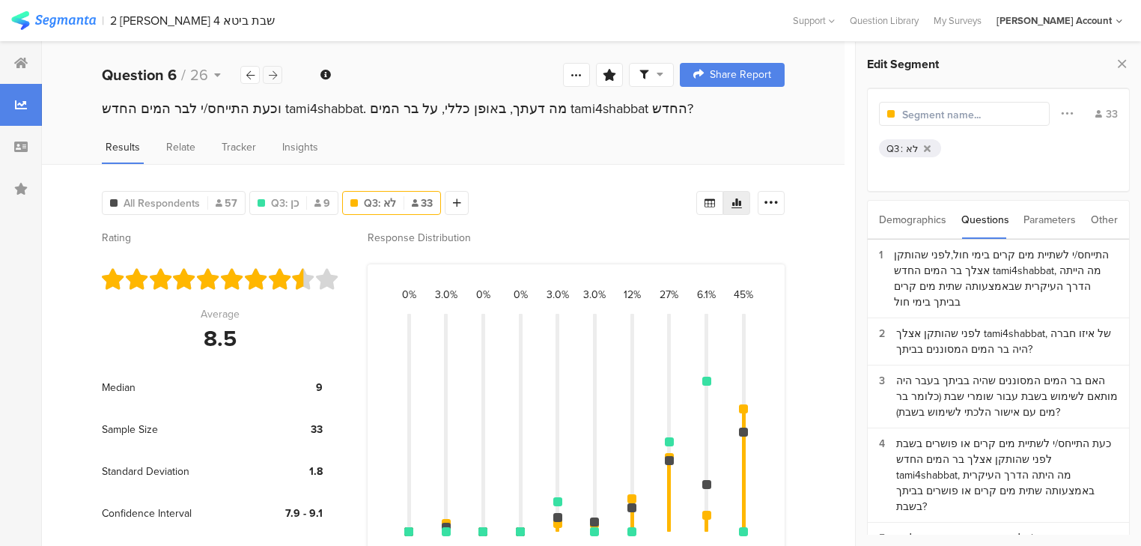
click at [272, 78] on icon at bounding box center [273, 75] width 8 height 10
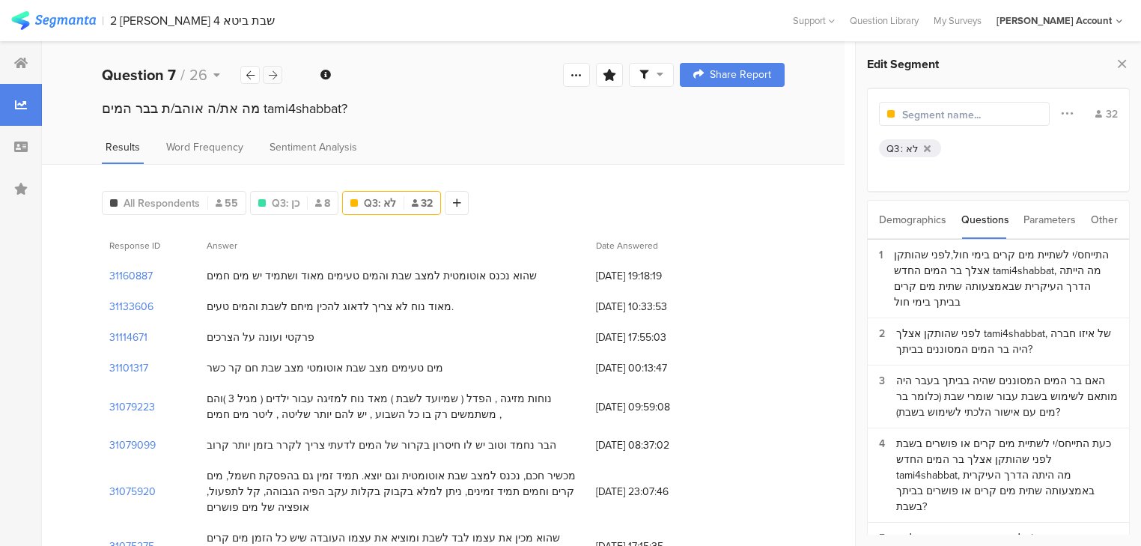
click at [272, 78] on icon at bounding box center [273, 75] width 8 height 10
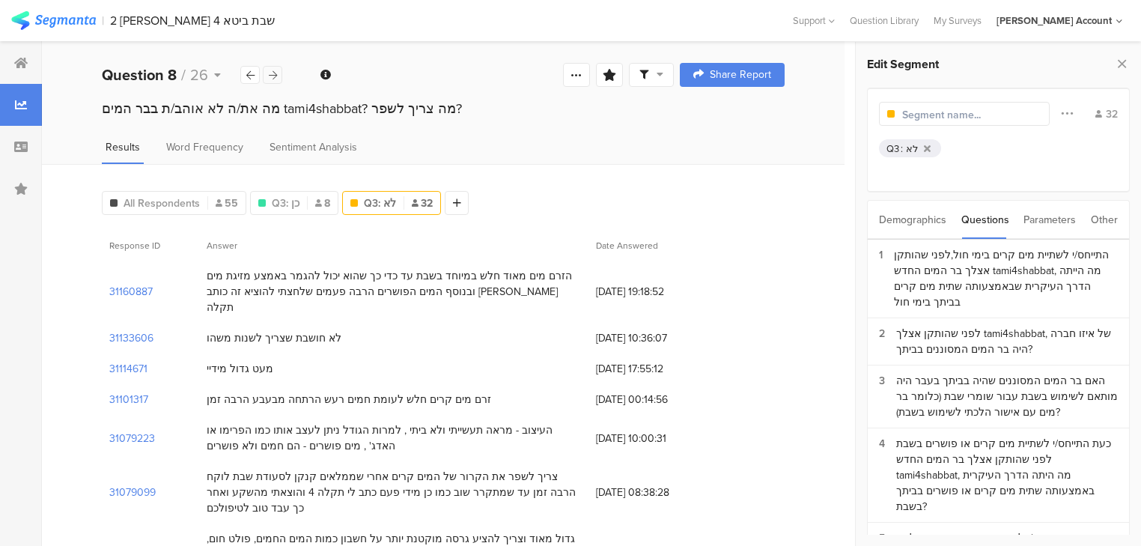
click at [272, 78] on icon at bounding box center [273, 75] width 8 height 10
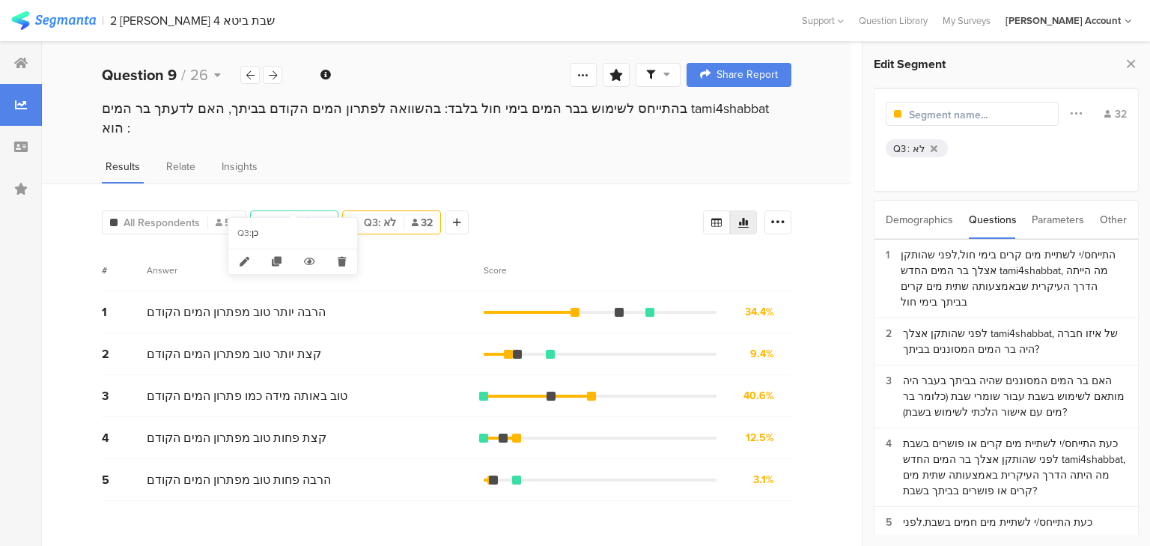
click at [299, 215] on div "Q3: כן 8" at bounding box center [294, 223] width 87 height 16
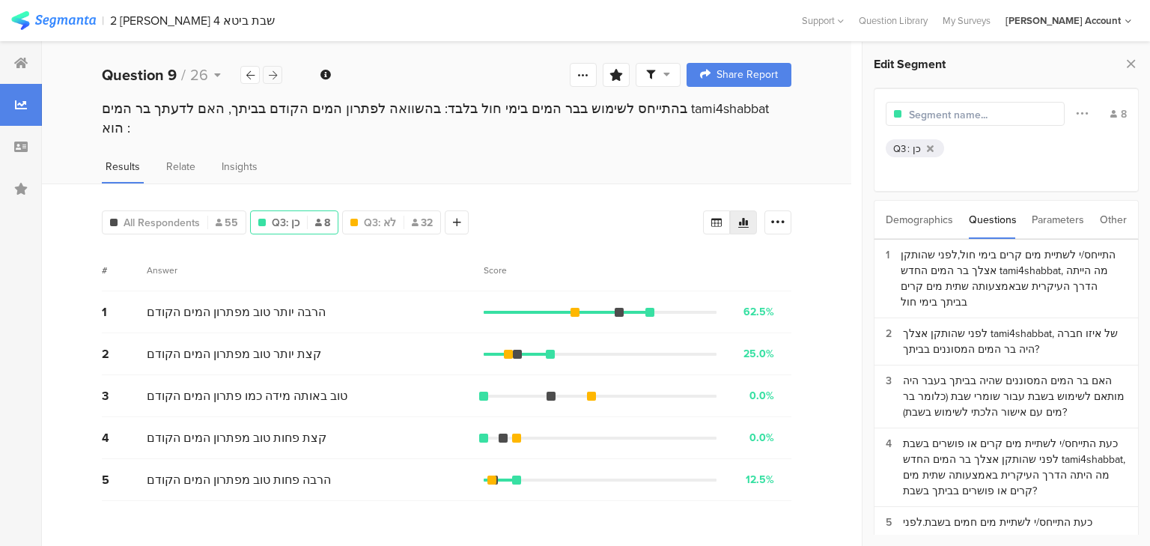
click at [277, 77] on div at bounding box center [272, 75] width 19 height 18
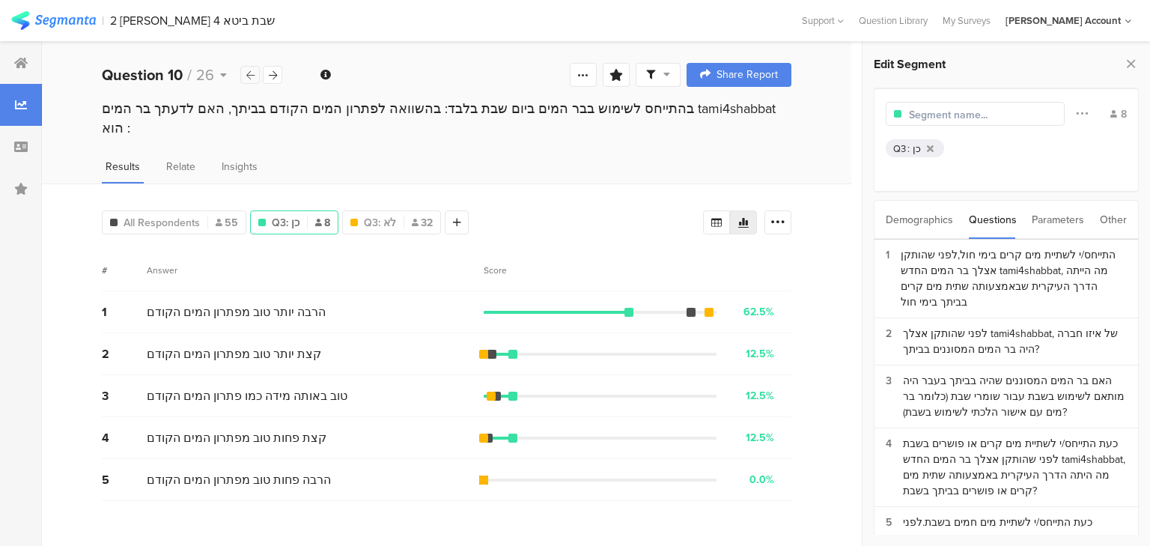
click at [246, 76] on div at bounding box center [249, 75] width 19 height 18
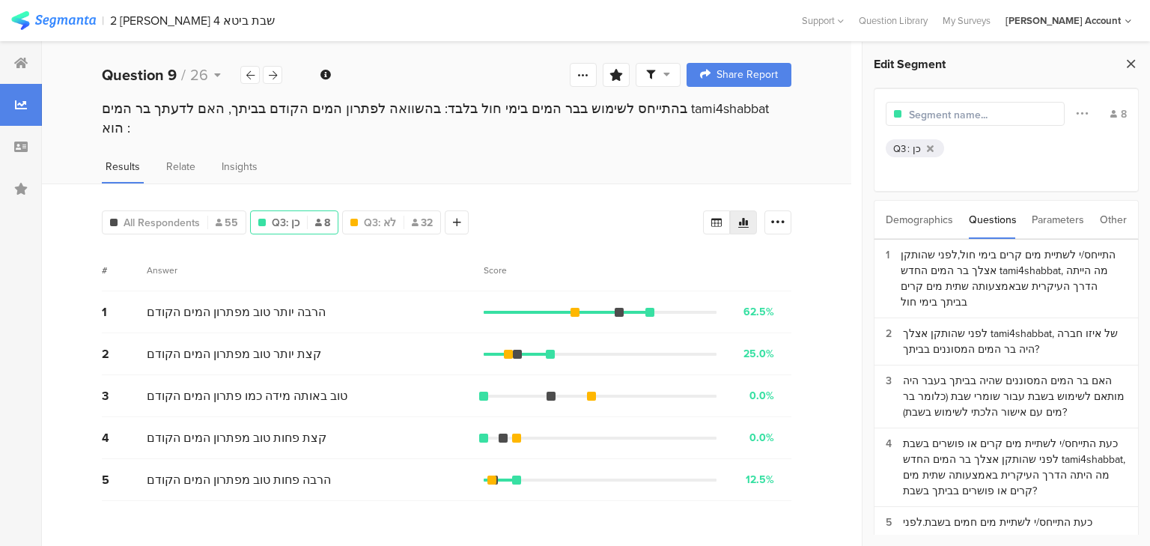
click at [1134, 66] on icon at bounding box center [1131, 63] width 16 height 21
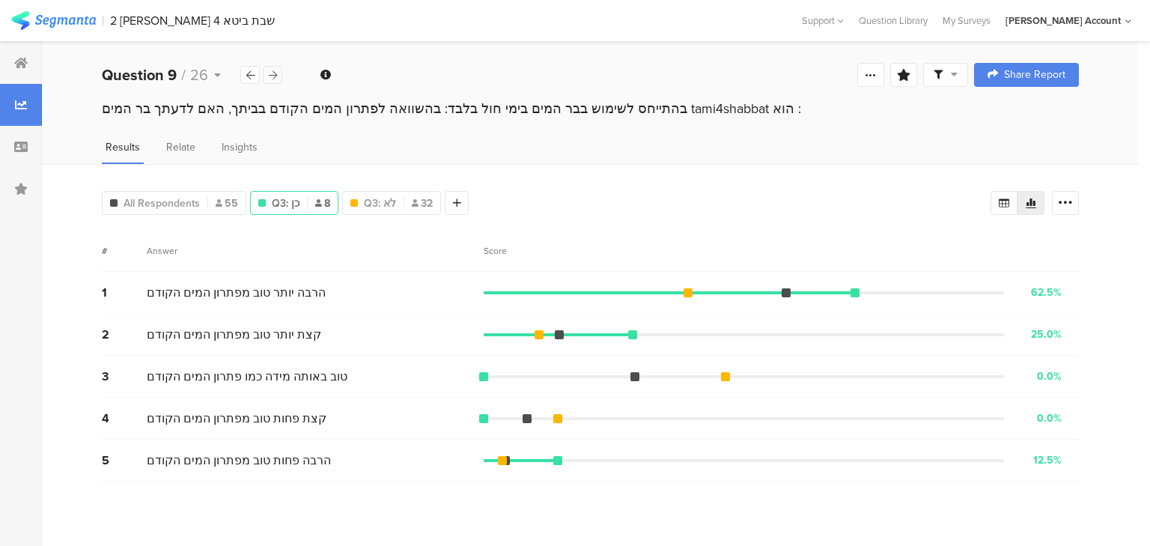
click at [272, 68] on div at bounding box center [272, 75] width 19 height 18
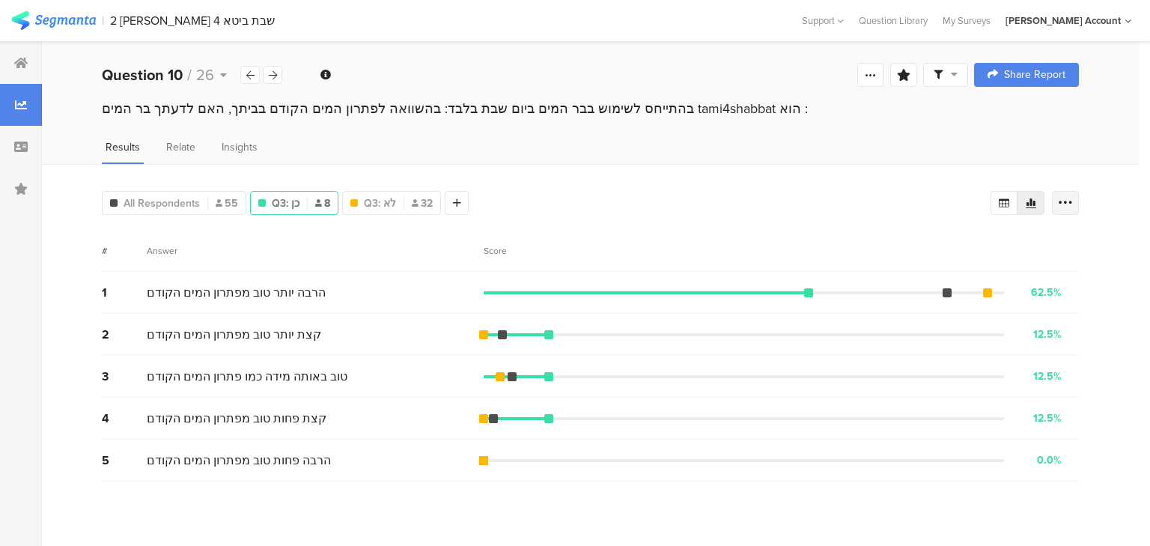
click at [1069, 204] on icon at bounding box center [1065, 202] width 15 height 15
click at [1055, 281] on span at bounding box center [1054, 276] width 22 height 12
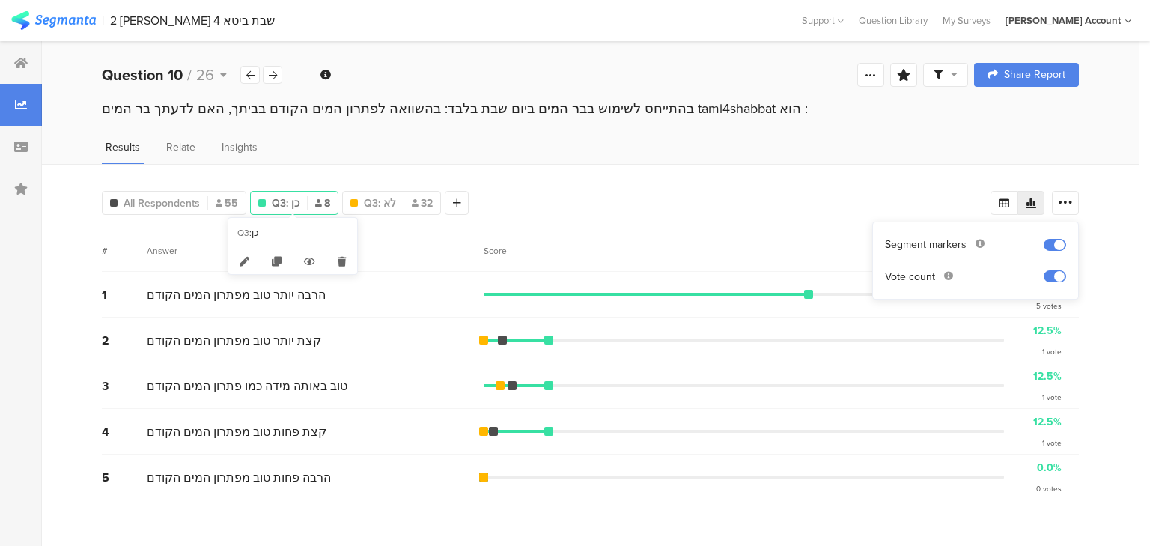
click at [269, 195] on div "Q3: כן 8" at bounding box center [294, 203] width 87 height 16
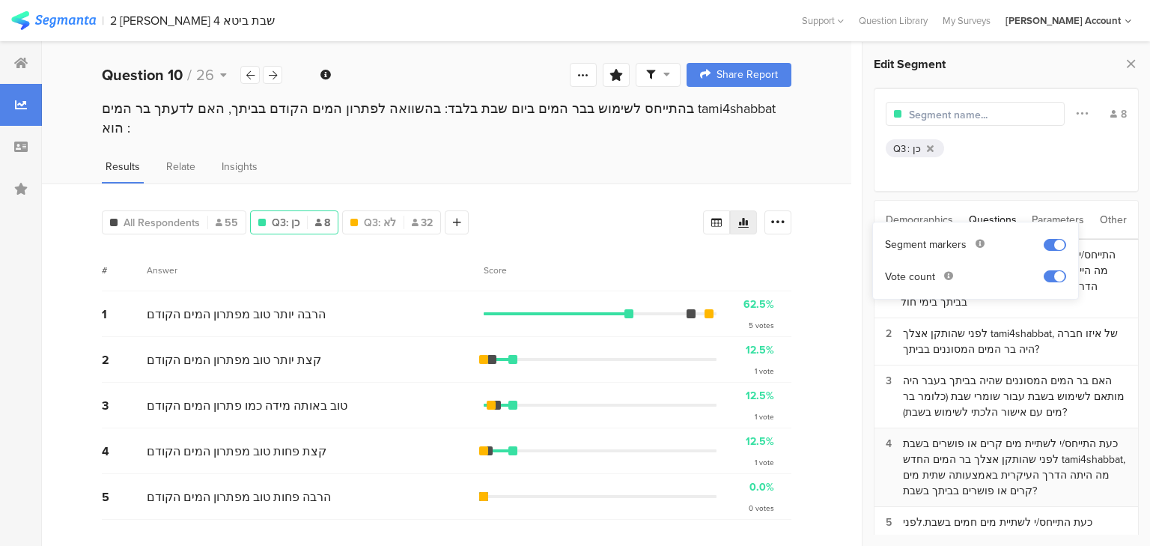
scroll to position [299, 0]
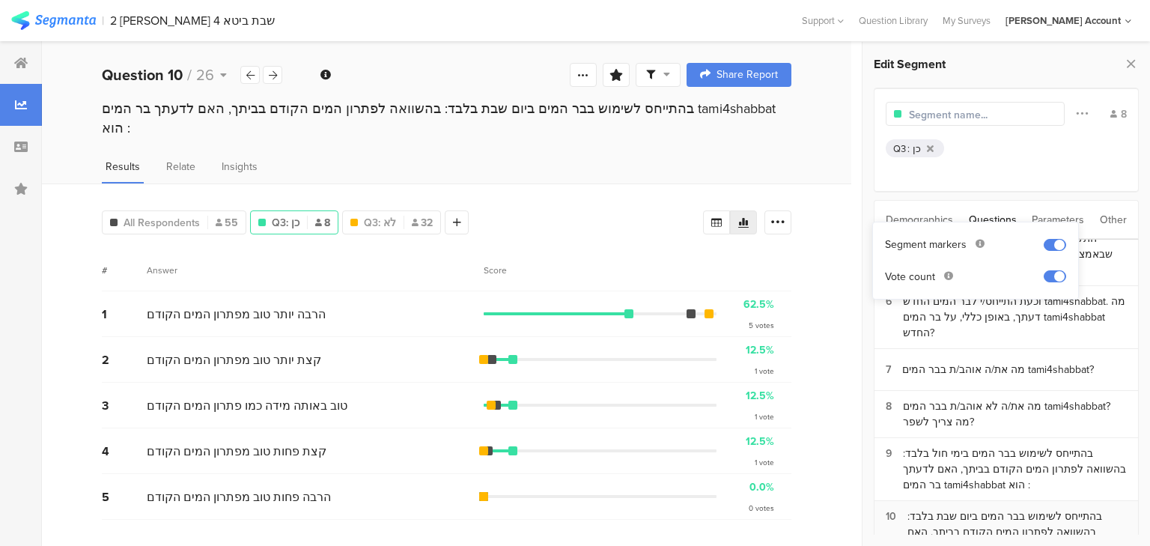
click at [936, 508] on div "בהתייחס לשימוש בבר המים ביום שבת בלבד: בהשוואה לפתרון המים הקודם בביתך, האם לדע…" at bounding box center [1016, 531] width 219 height 47
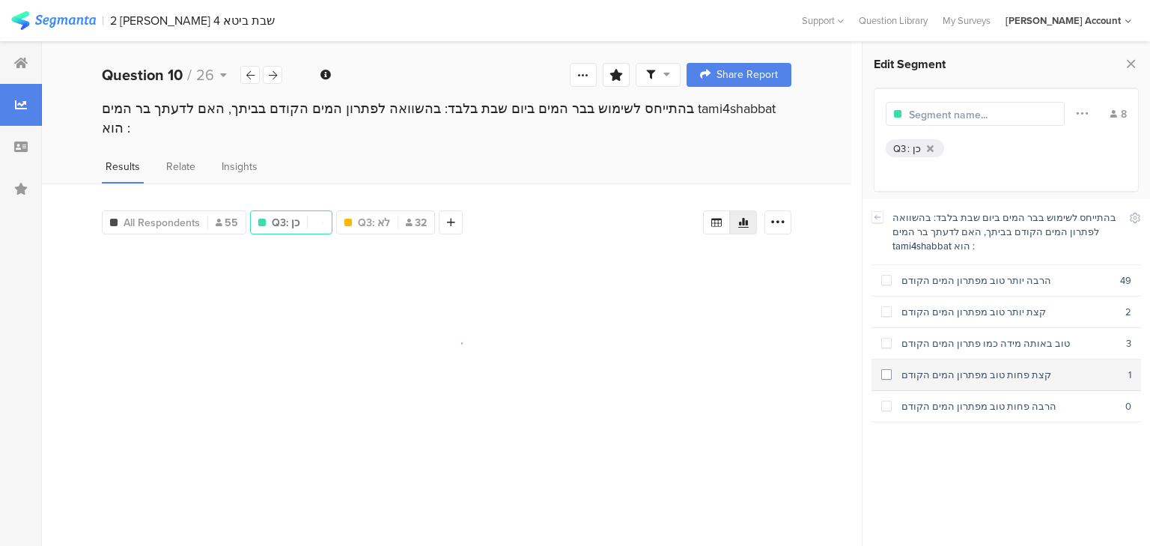
click at [928, 377] on div "קצת פחות טוב מפתרון המים הקודם" at bounding box center [1010, 375] width 237 height 14
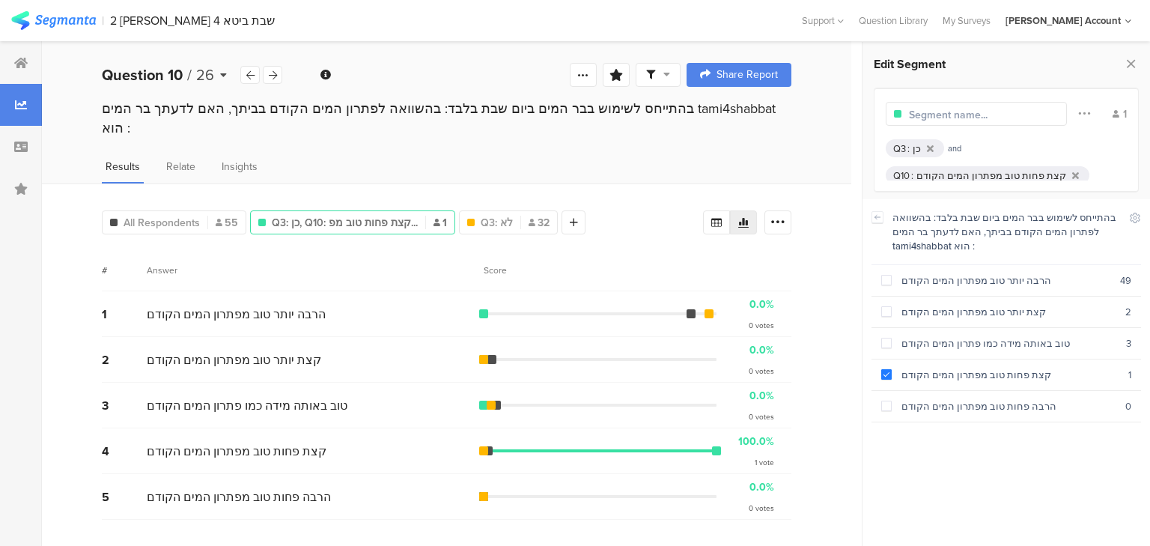
click at [129, 76] on b "Question 10" at bounding box center [142, 75] width 81 height 22
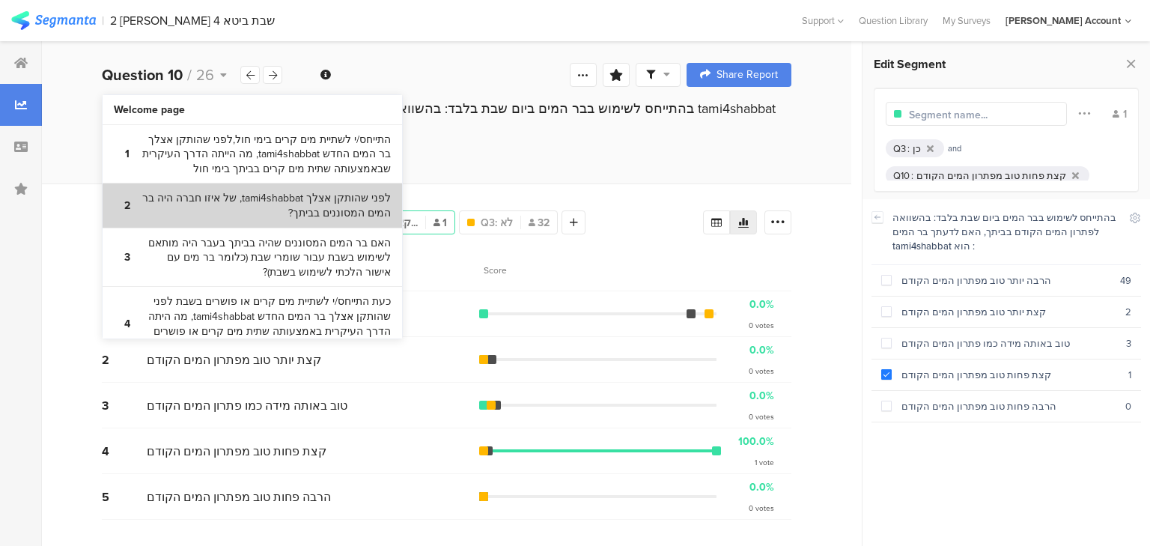
click at [183, 212] on bdi "לפני שהותקן אצלך tami4shabbat, של איזו חברה היה בר המים המסוננים בביתך?" at bounding box center [266, 205] width 250 height 29
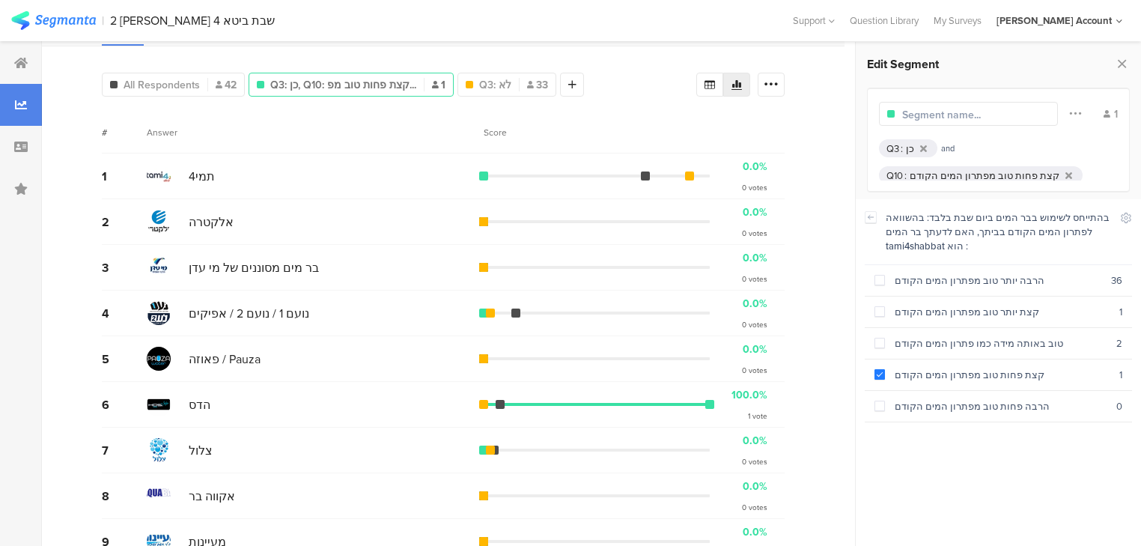
scroll to position [120, 0]
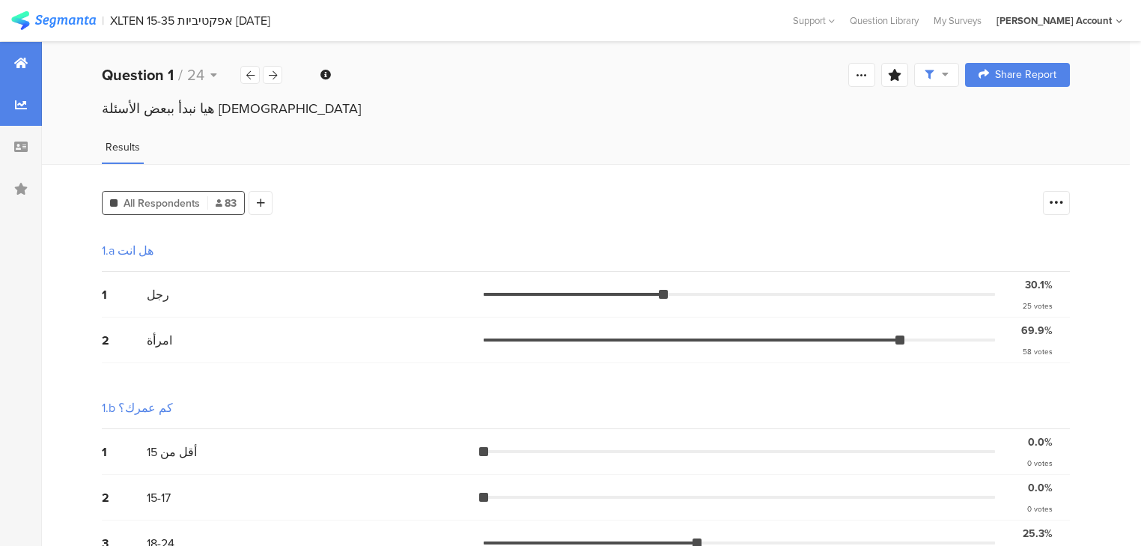
click at [27, 68] on icon at bounding box center [20, 63] width 13 height 12
